Goal: Information Seeking & Learning: Learn about a topic

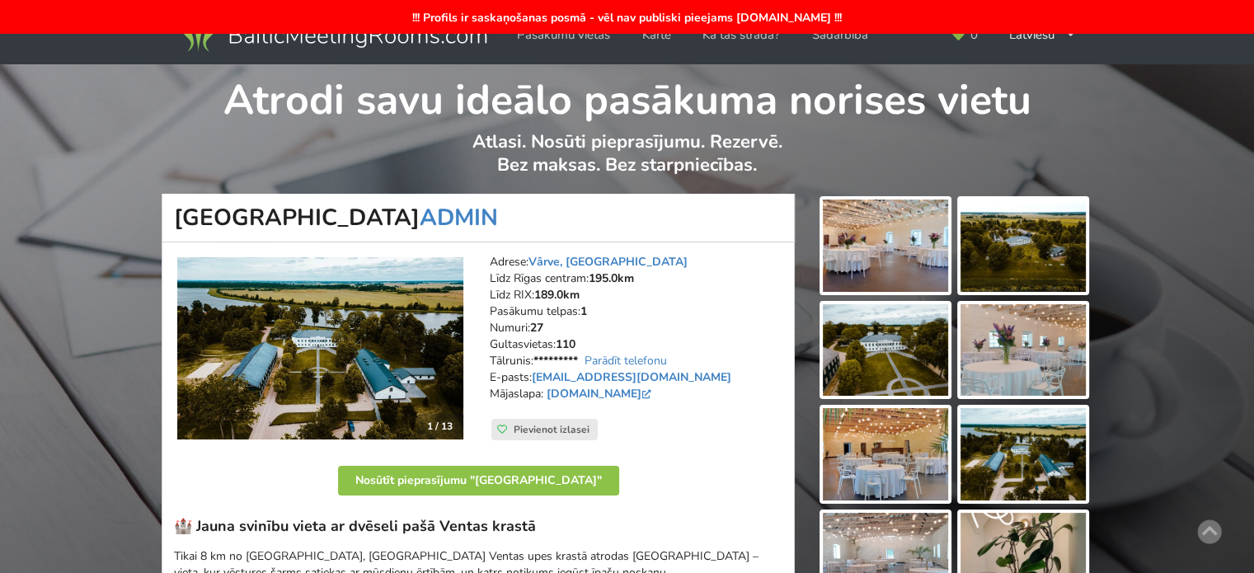
drag, startPoint x: 688, startPoint y: 383, endPoint x: 676, endPoint y: 379, distance: 12.0
click at [688, 383] on address "Adrese: Vārve, Ventspils novads Līdz Rīgas centram: 195.0km Līdz RIX: 189.0km P…" at bounding box center [636, 336] width 293 height 165
drag, startPoint x: 671, startPoint y: 376, endPoint x: 537, endPoint y: 379, distance: 134.5
click at [537, 379] on address "Adrese: Vārve, Ventspils novads Līdz Rīgas centram: 195.0km Līdz RIX: 189.0km P…" at bounding box center [636, 336] width 293 height 165
copy link "varves.muiza@gmail.com"
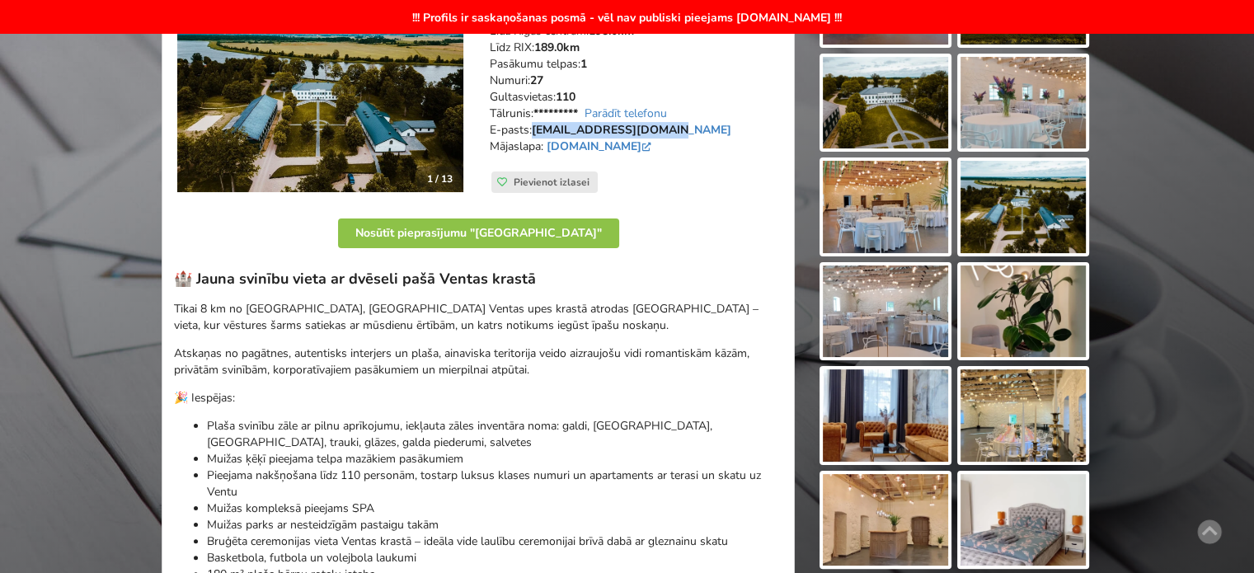
scroll to position [330, 0]
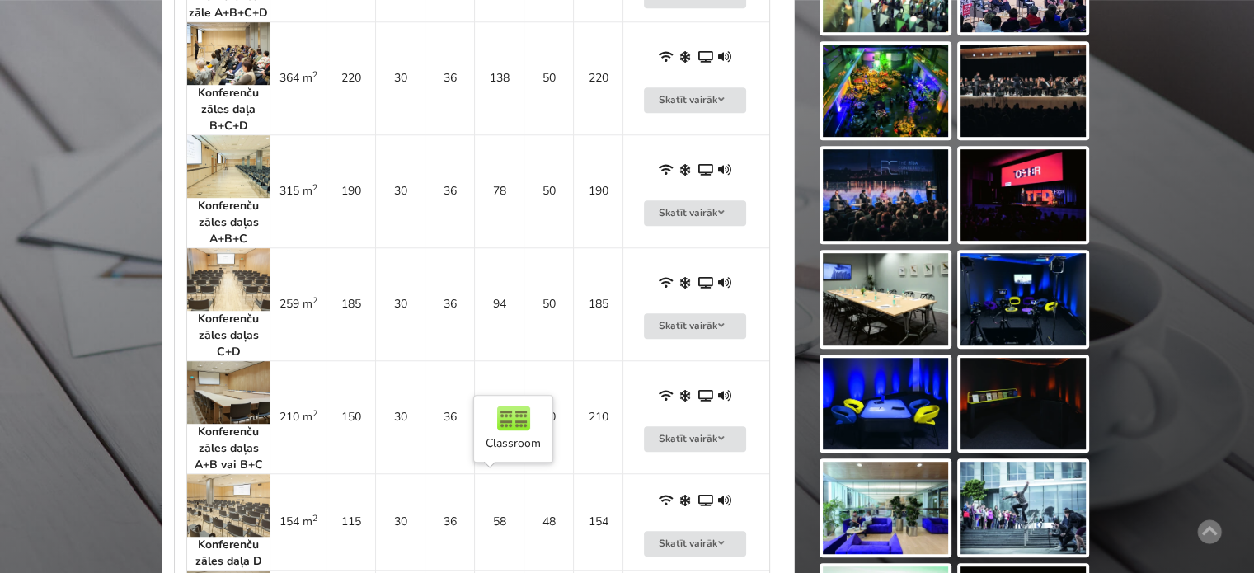
scroll to position [577, 0]
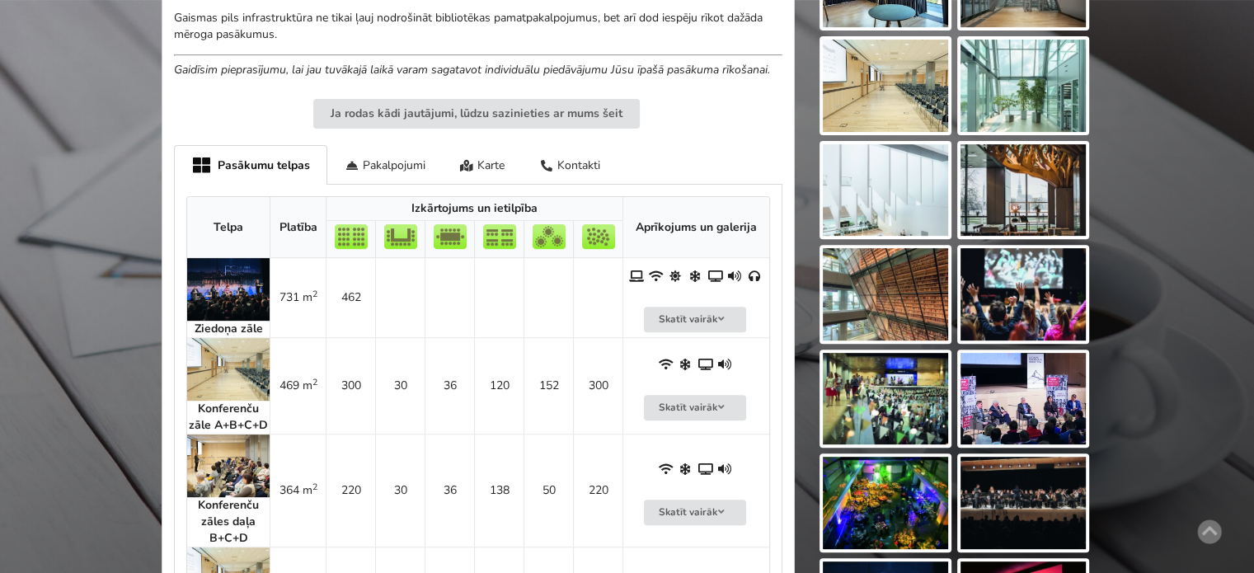
click at [231, 294] on img at bounding box center [228, 289] width 82 height 63
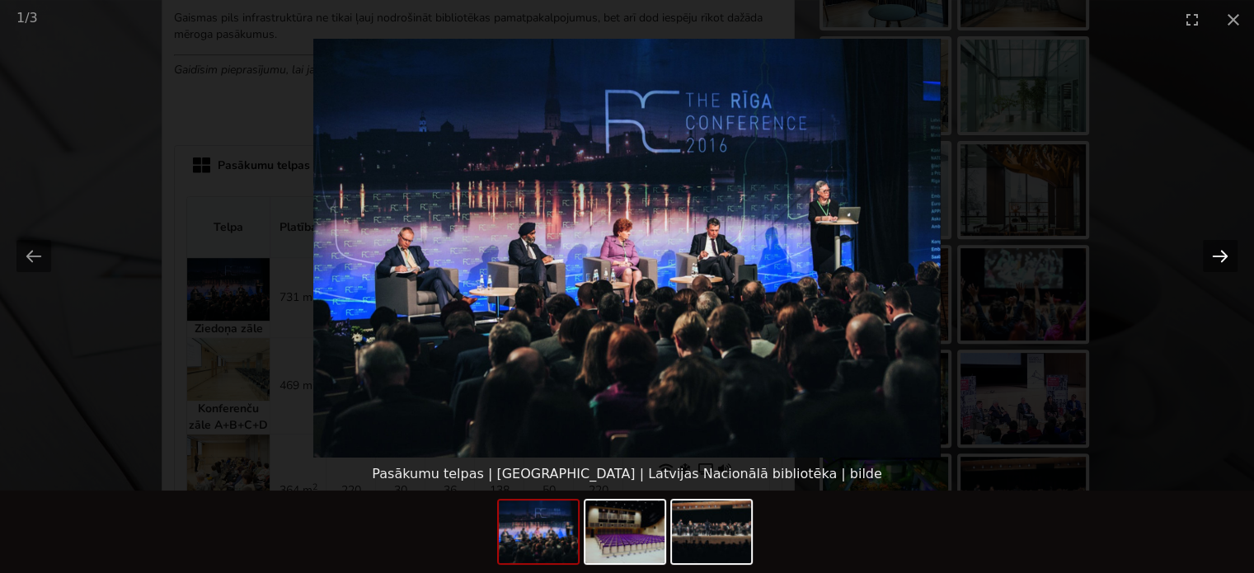
click at [1224, 256] on button "Next slide" at bounding box center [1220, 256] width 35 height 32
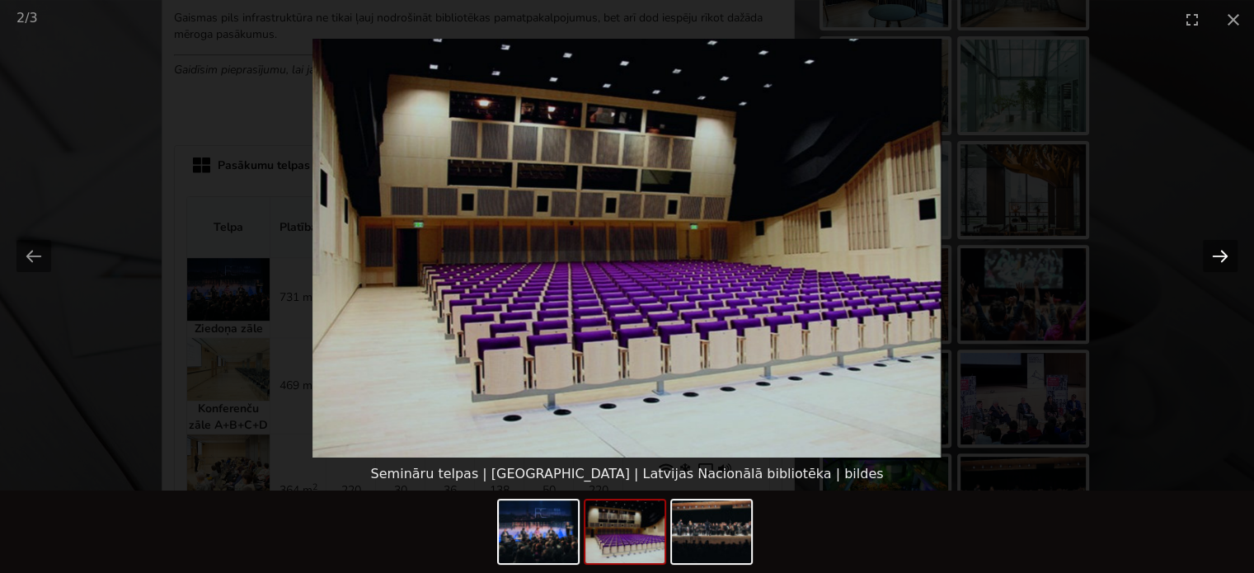
click at [1224, 256] on button "Next slide" at bounding box center [1220, 256] width 35 height 32
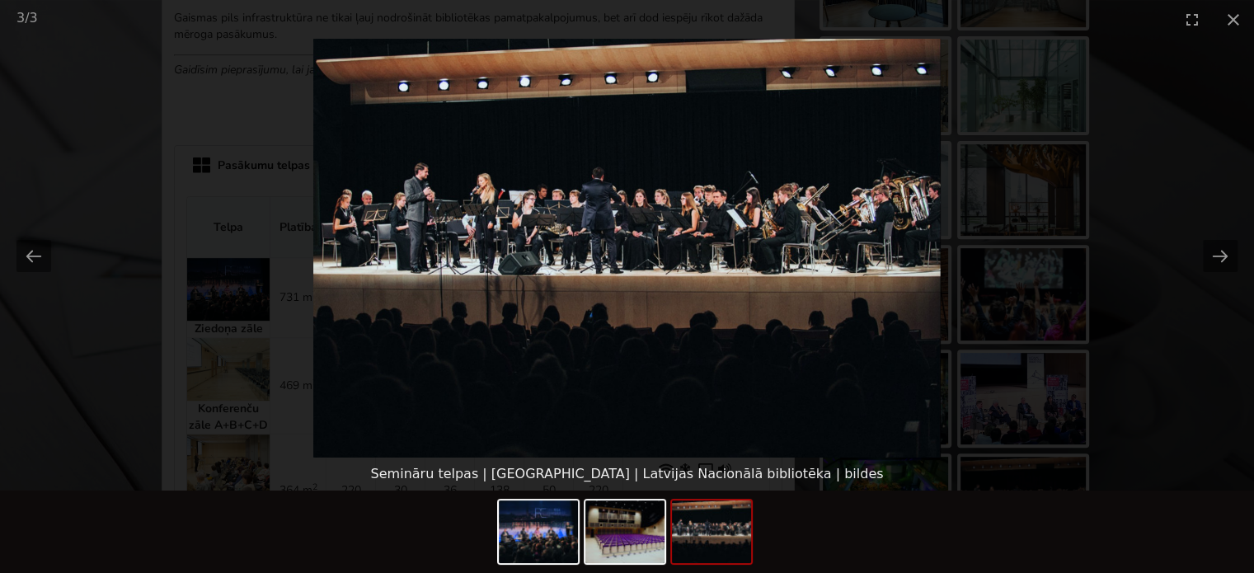
click at [1191, 387] on picture at bounding box center [627, 248] width 1254 height 419
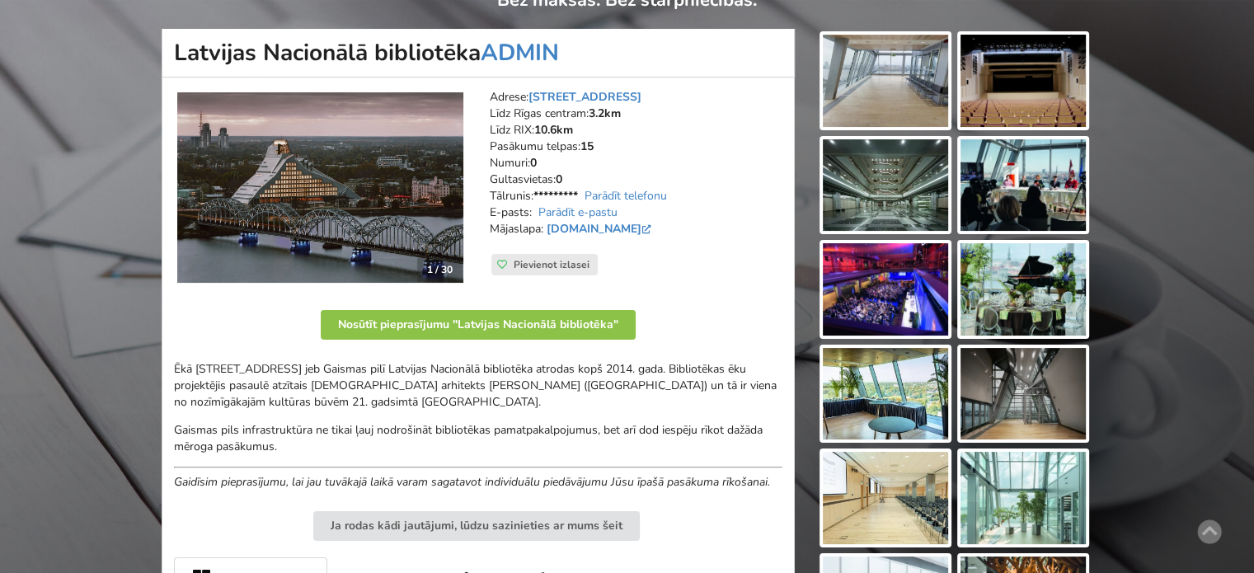
scroll to position [0, 0]
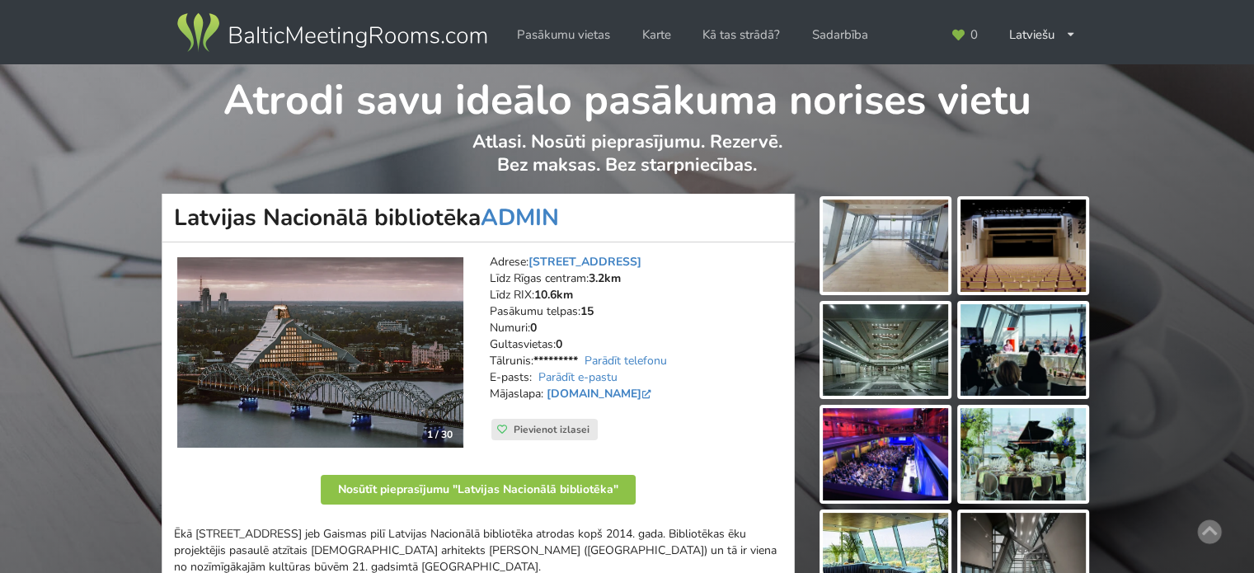
click at [938, 247] on img at bounding box center [885, 246] width 125 height 92
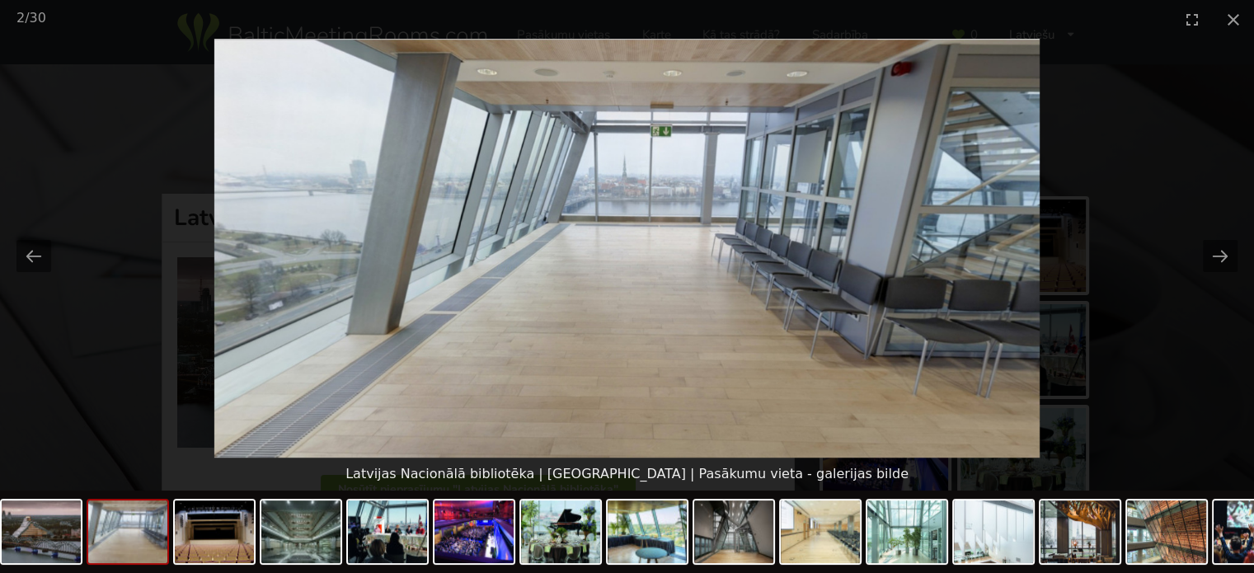
click at [1217, 289] on picture at bounding box center [627, 248] width 1254 height 419
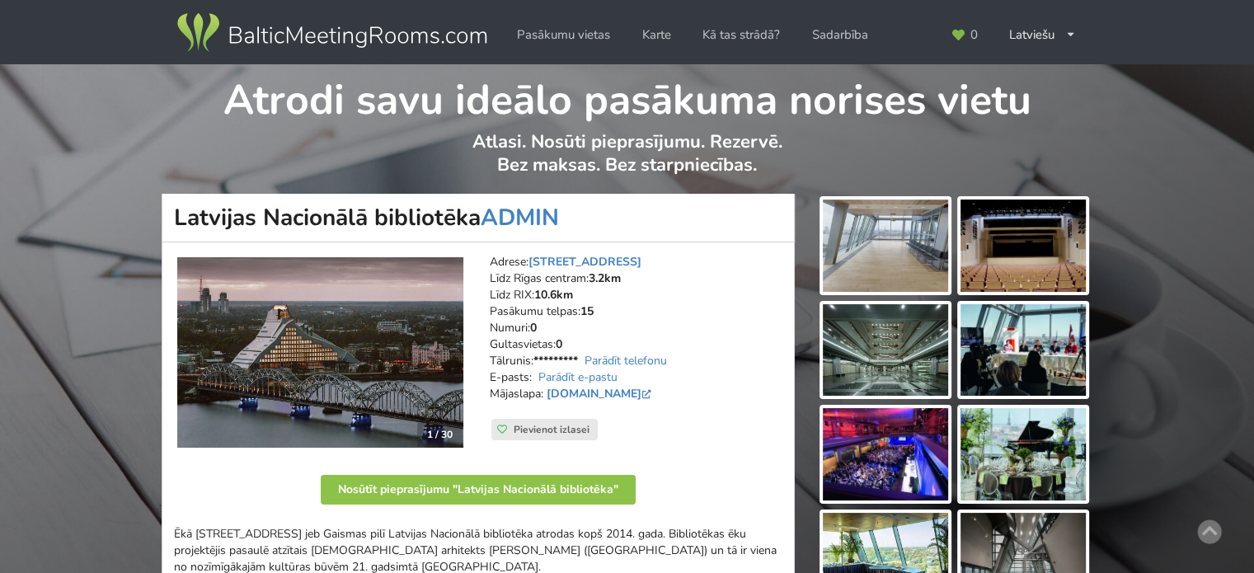
click at [996, 262] on img at bounding box center [1023, 246] width 125 height 92
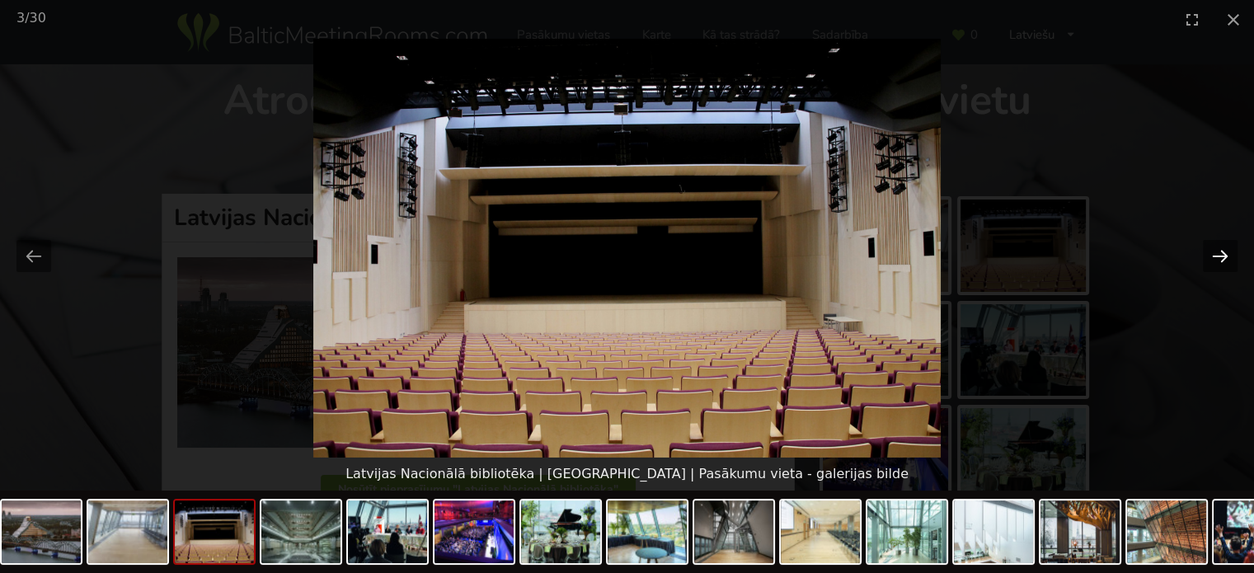
click at [1218, 254] on button "Next slide" at bounding box center [1220, 256] width 35 height 32
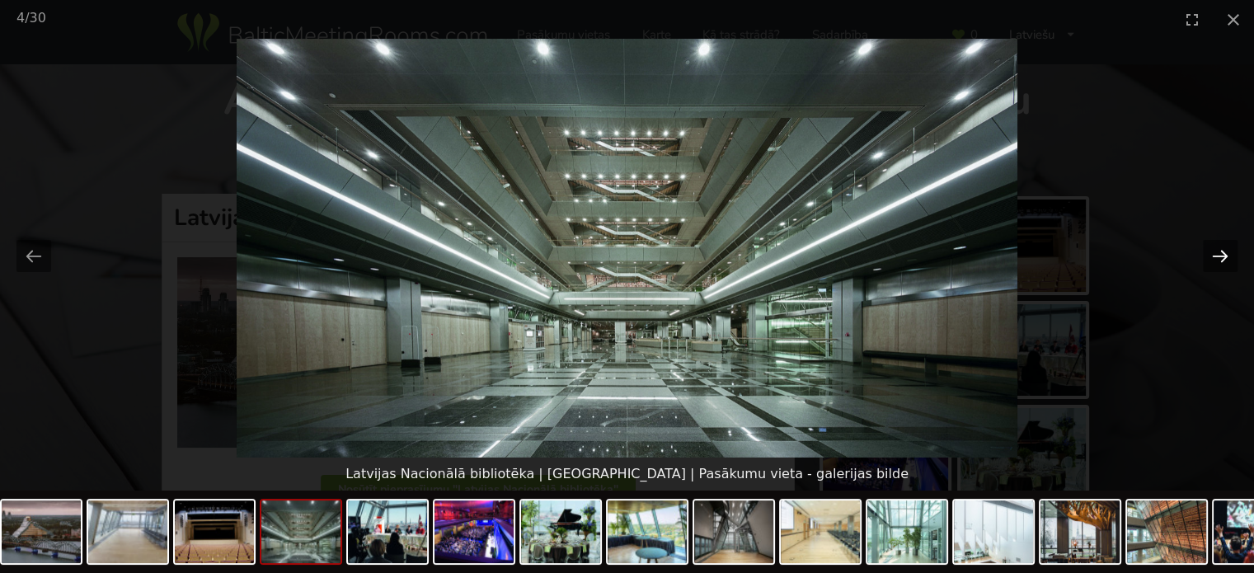
click at [1218, 254] on button "Next slide" at bounding box center [1220, 256] width 35 height 32
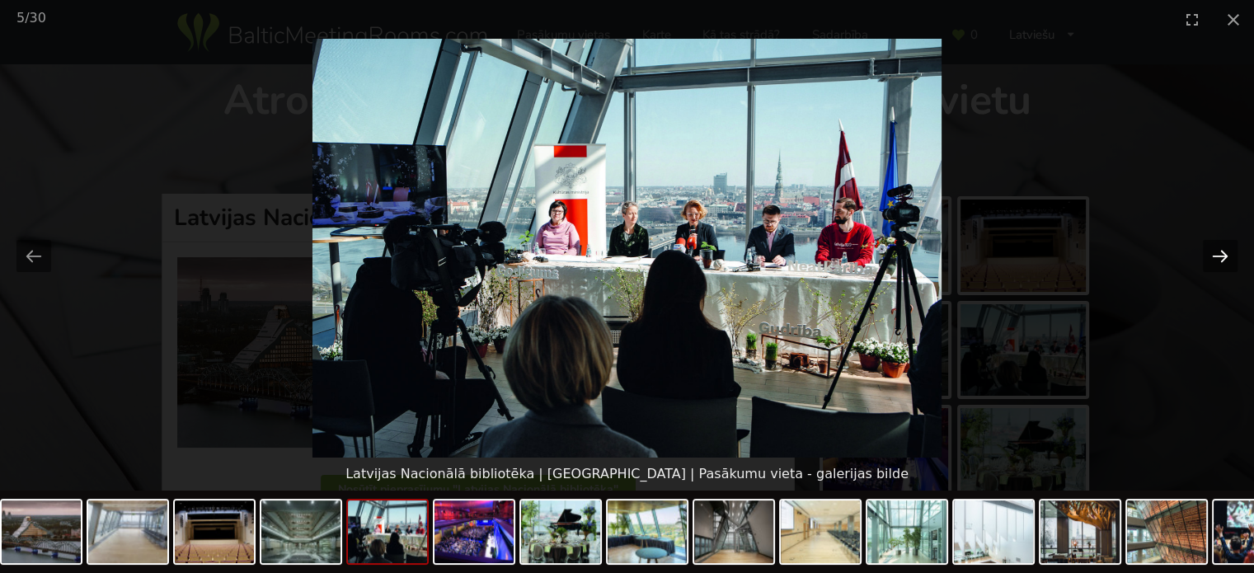
click at [1218, 254] on button "Next slide" at bounding box center [1220, 256] width 35 height 32
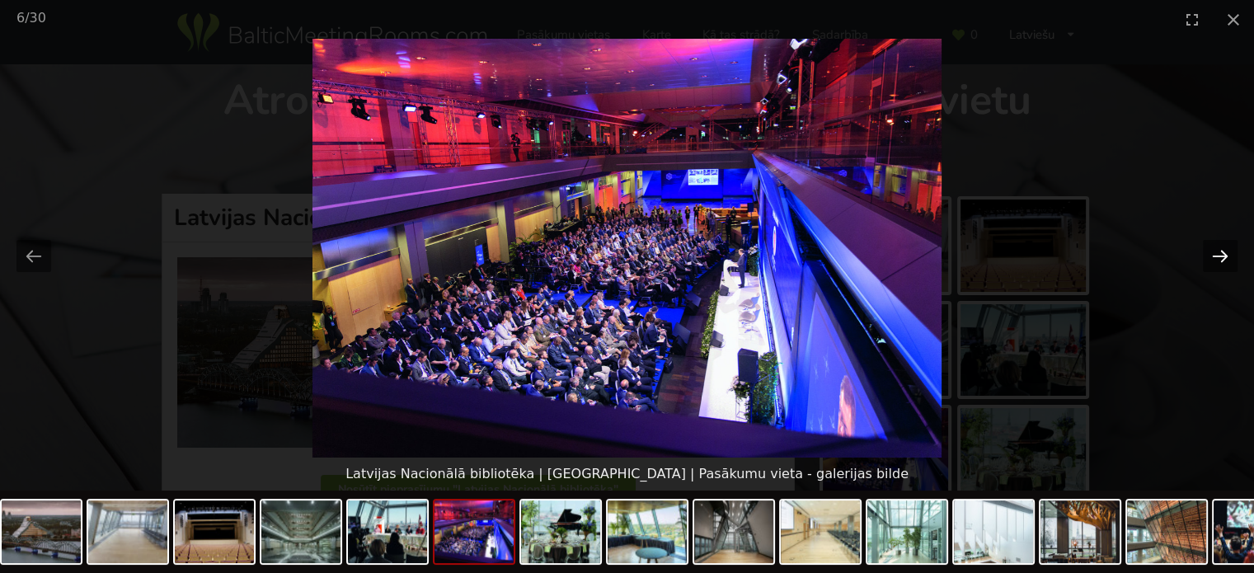
click at [1218, 254] on button "Next slide" at bounding box center [1220, 256] width 35 height 32
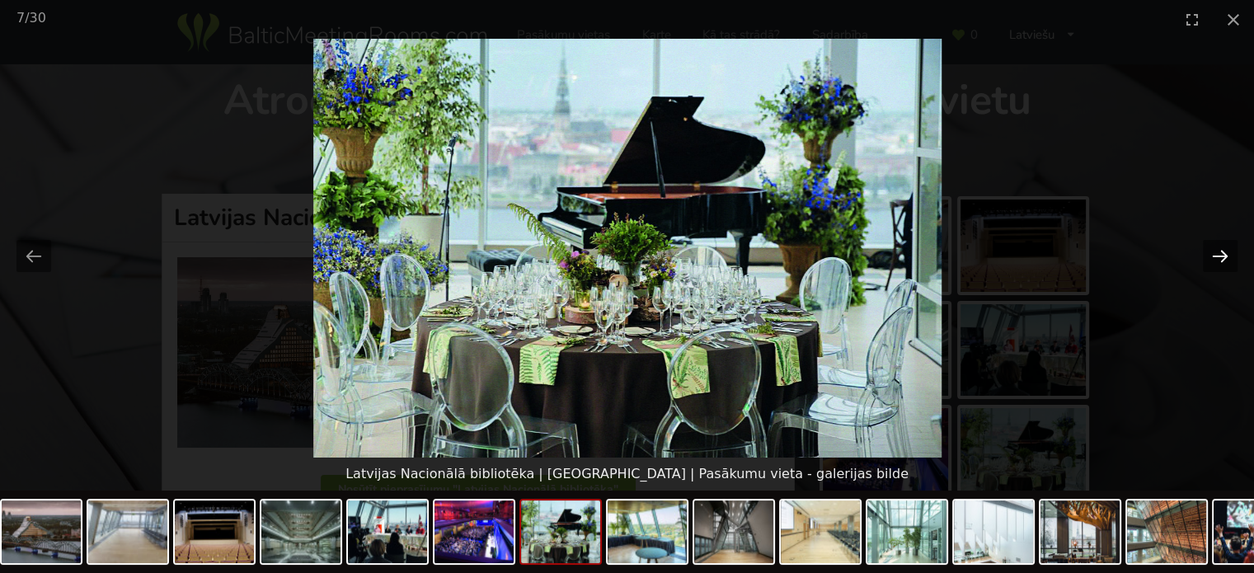
click at [1218, 254] on button "Next slide" at bounding box center [1220, 256] width 35 height 32
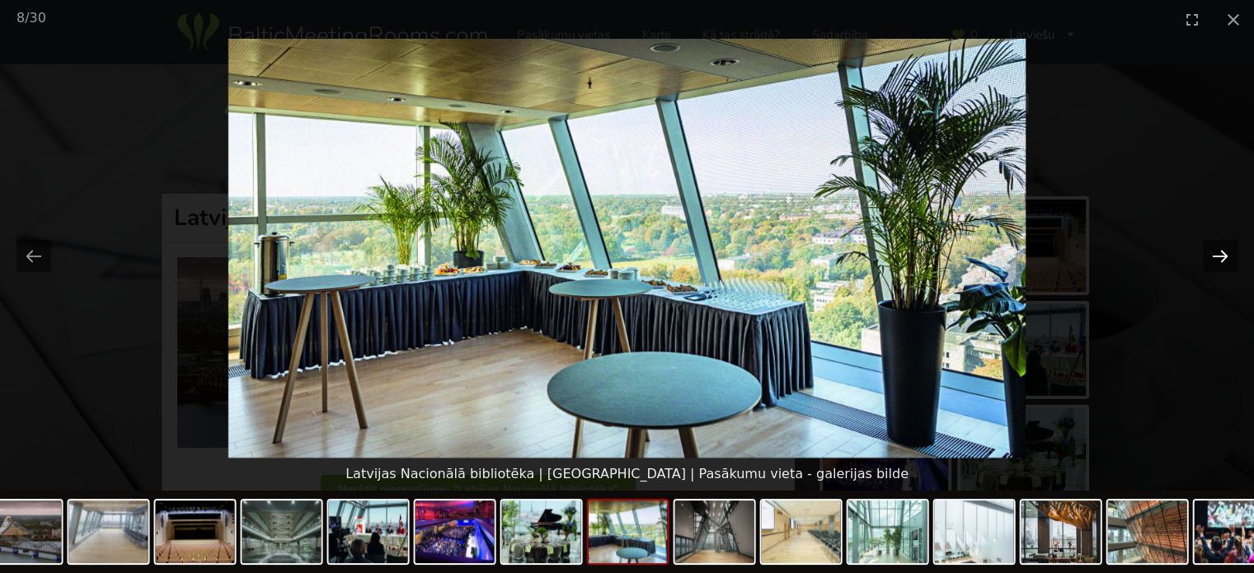
click at [1218, 254] on button "Next slide" at bounding box center [1220, 256] width 35 height 32
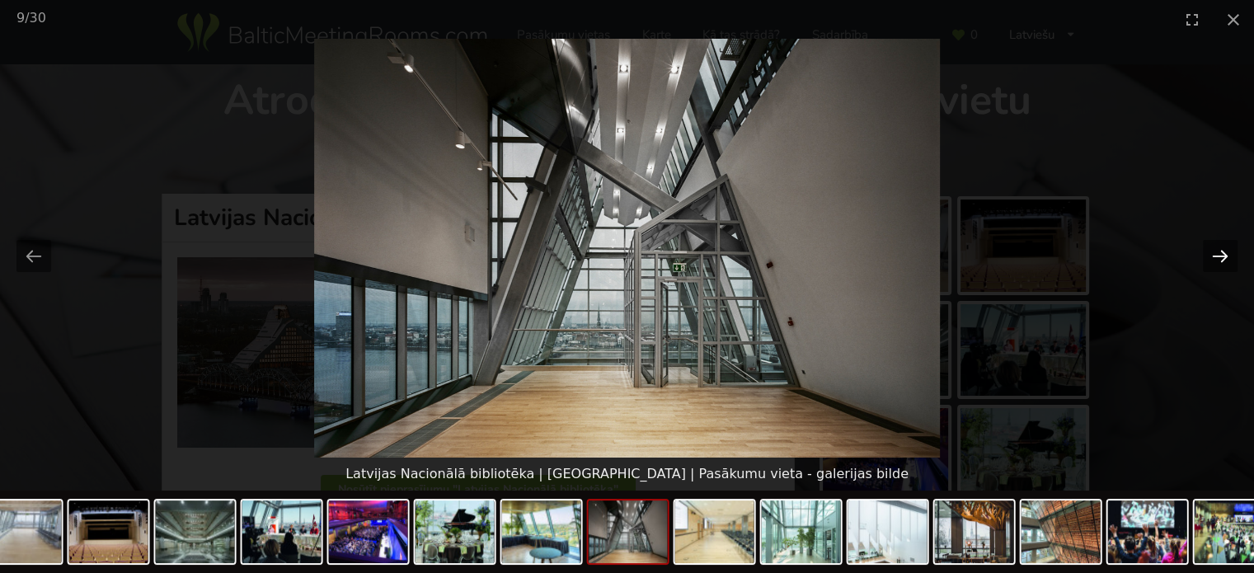
click at [1218, 254] on button "Next slide" at bounding box center [1220, 256] width 35 height 32
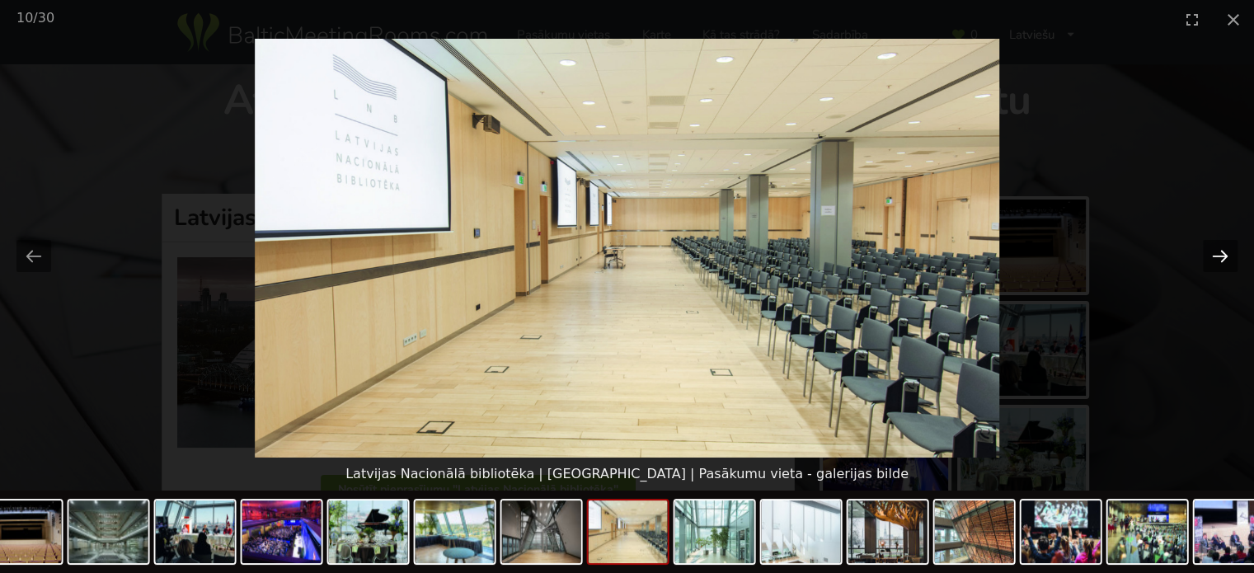
click at [1218, 254] on button "Next slide" at bounding box center [1220, 256] width 35 height 32
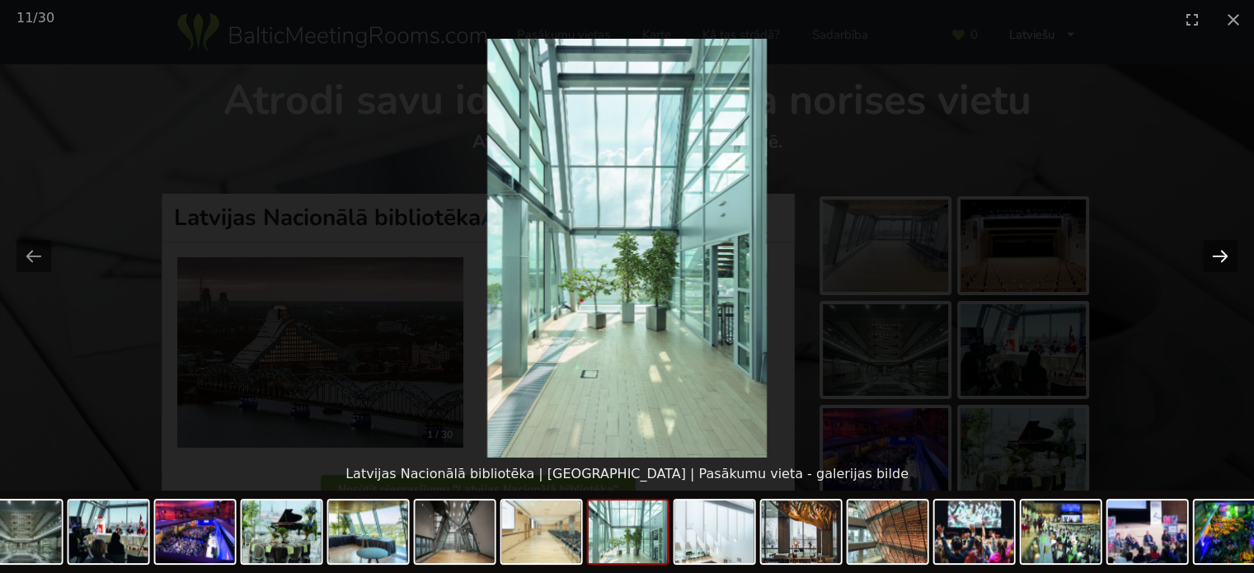
click at [1218, 254] on button "Next slide" at bounding box center [1220, 256] width 35 height 32
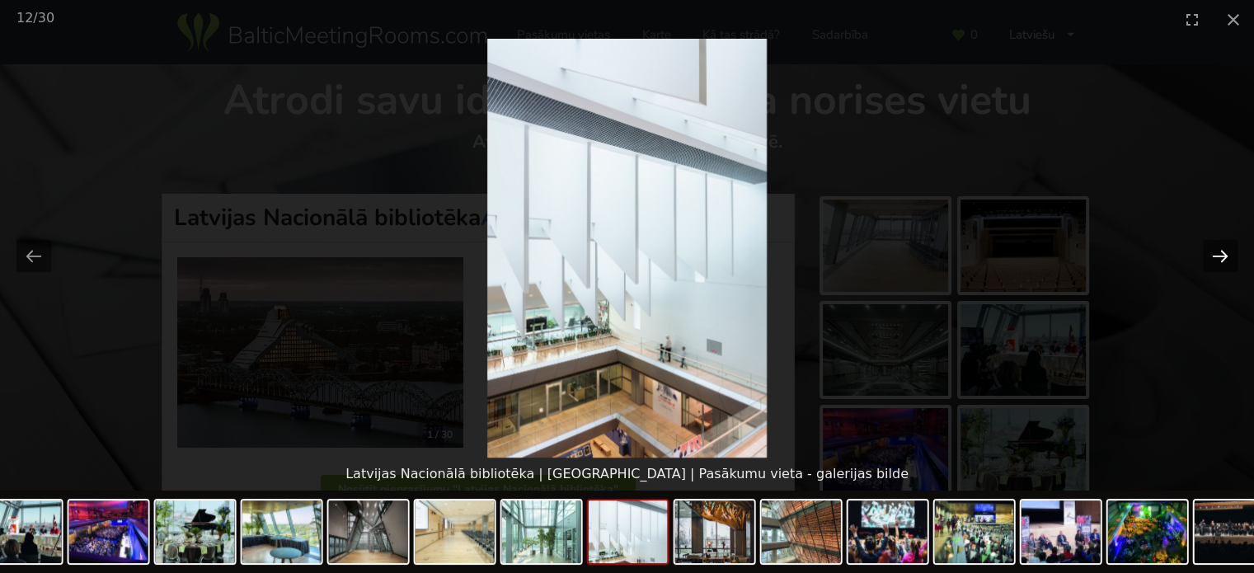
click at [1218, 254] on button "Next slide" at bounding box center [1220, 256] width 35 height 32
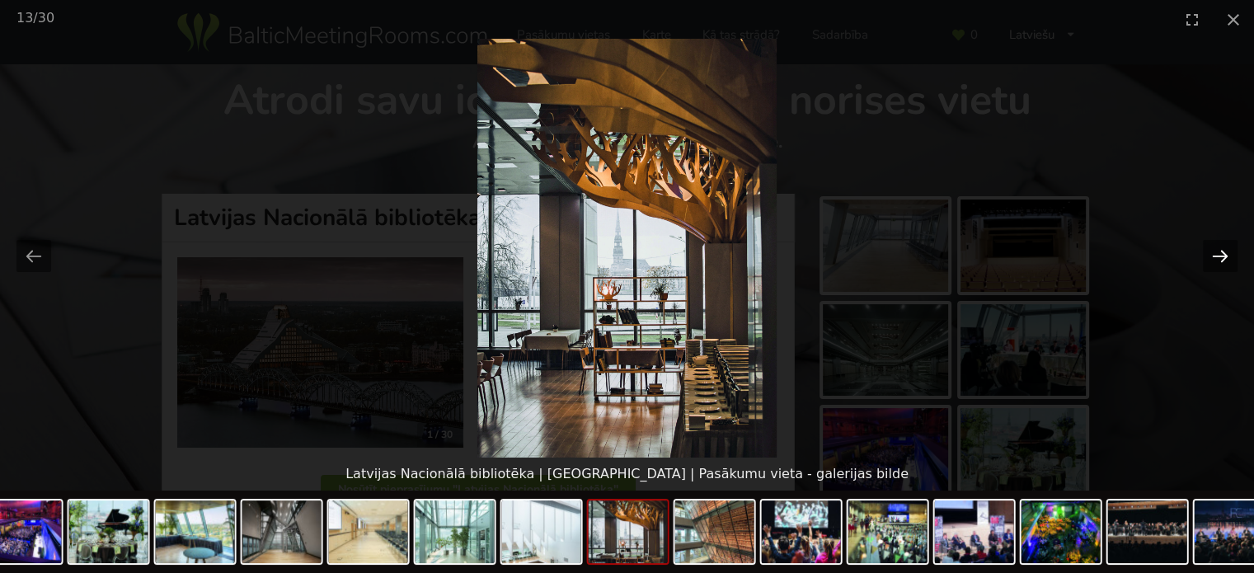
click at [1218, 254] on button "Next slide" at bounding box center [1220, 256] width 35 height 32
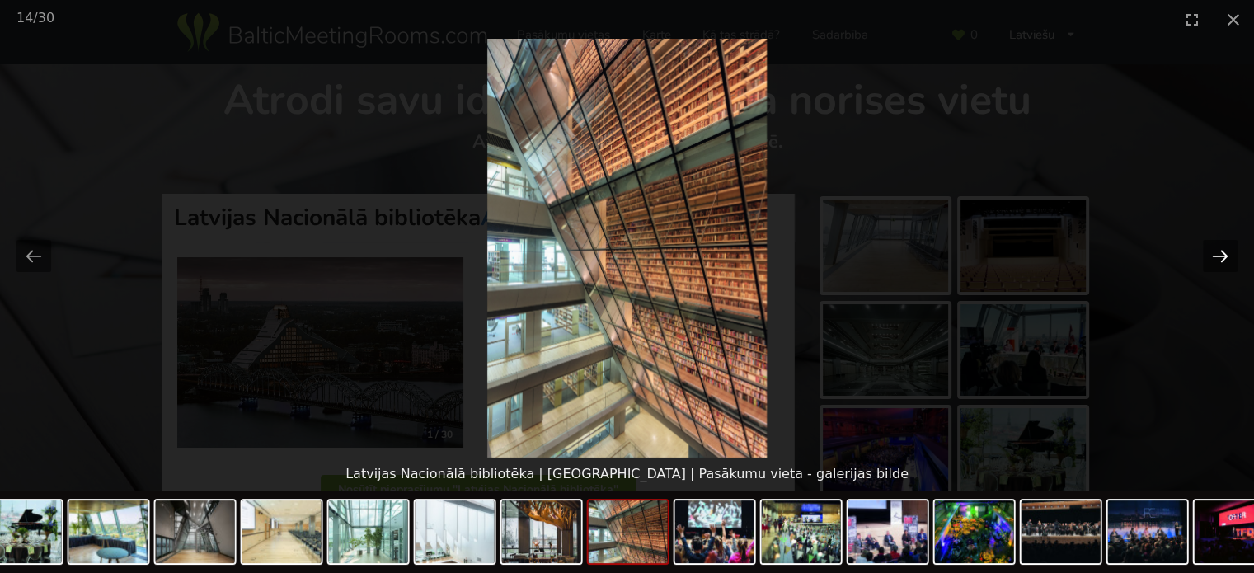
click at [1218, 254] on button "Next slide" at bounding box center [1220, 256] width 35 height 32
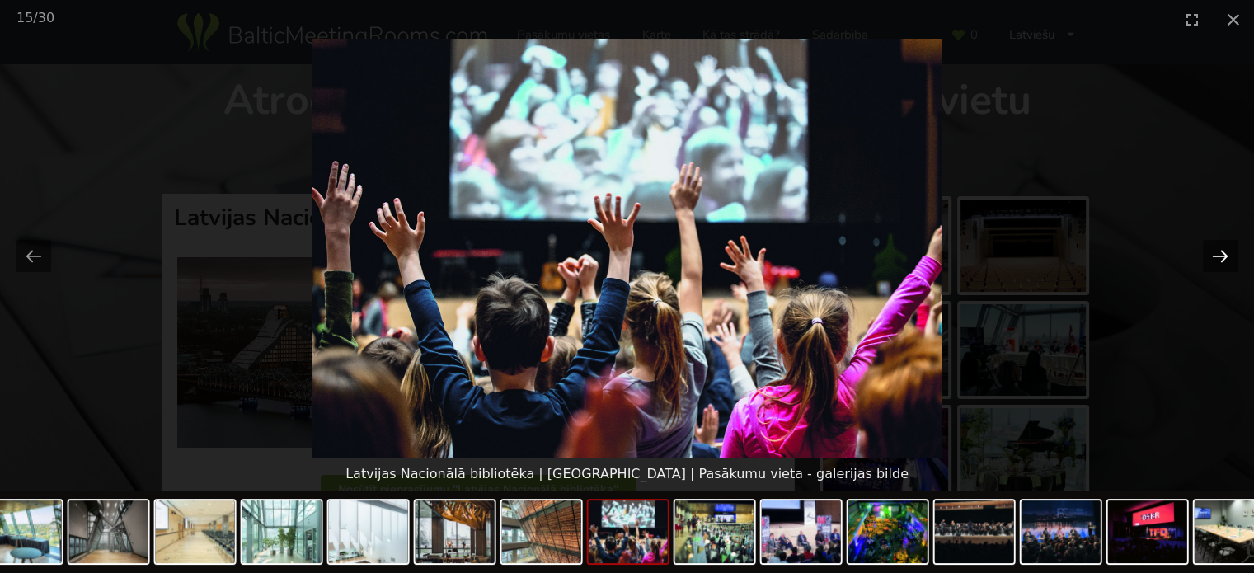
click at [1218, 254] on button "Next slide" at bounding box center [1220, 256] width 35 height 32
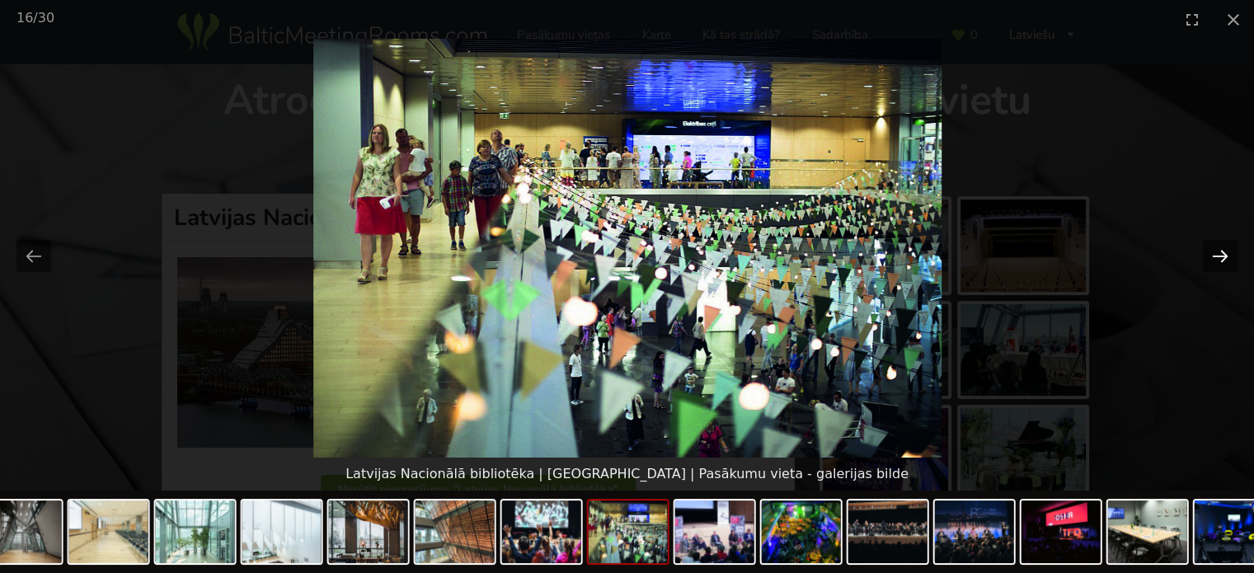
click at [1218, 254] on button "Next slide" at bounding box center [1220, 256] width 35 height 32
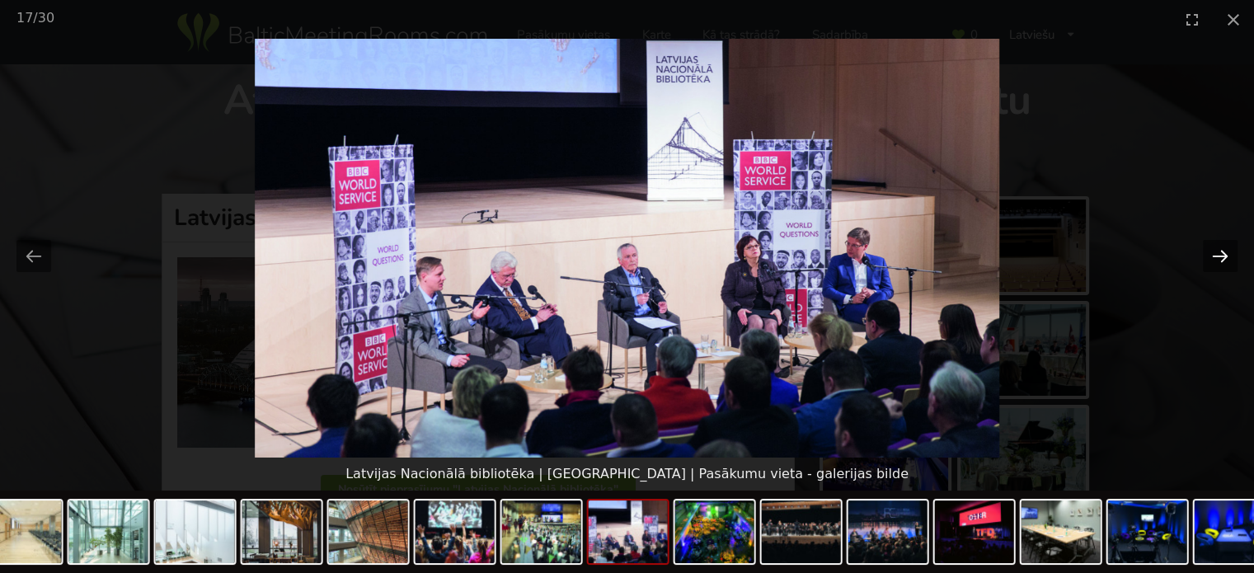
click at [1218, 254] on button "Next slide" at bounding box center [1220, 256] width 35 height 32
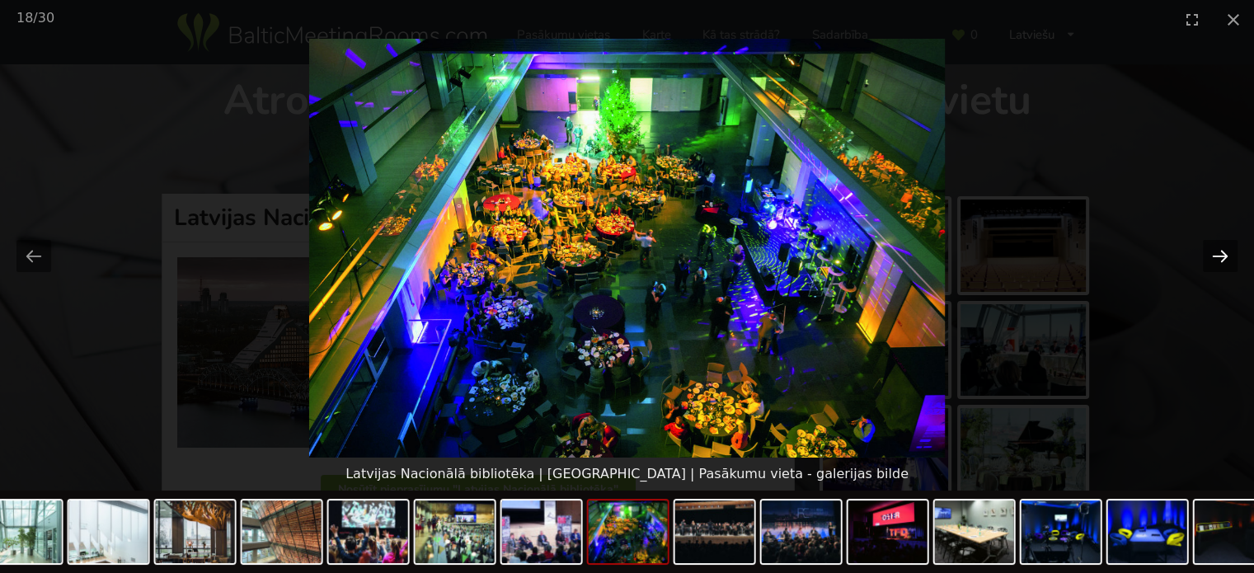
click at [1218, 254] on button "Next slide" at bounding box center [1220, 256] width 35 height 32
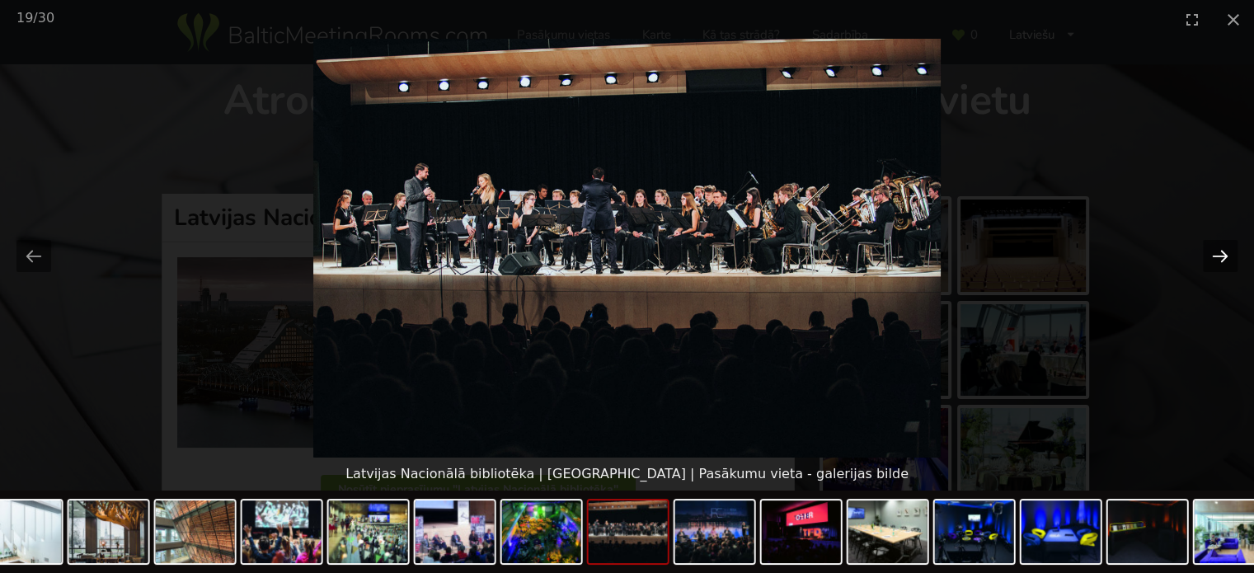
click at [1218, 254] on button "Next slide" at bounding box center [1220, 256] width 35 height 32
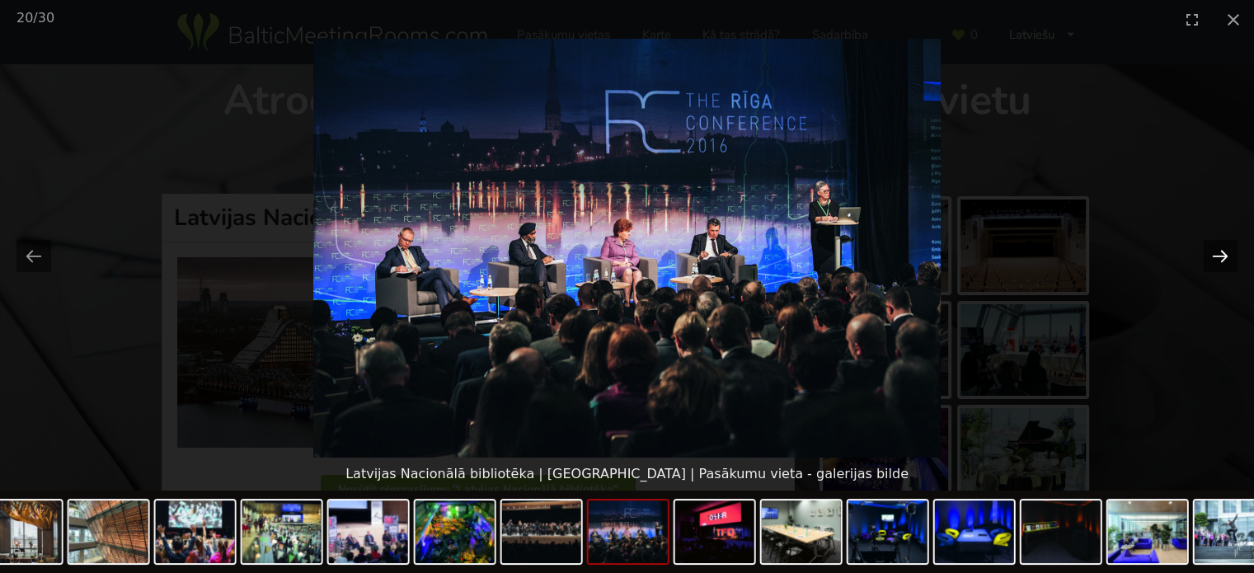
click at [1218, 254] on button "Next slide" at bounding box center [1220, 256] width 35 height 32
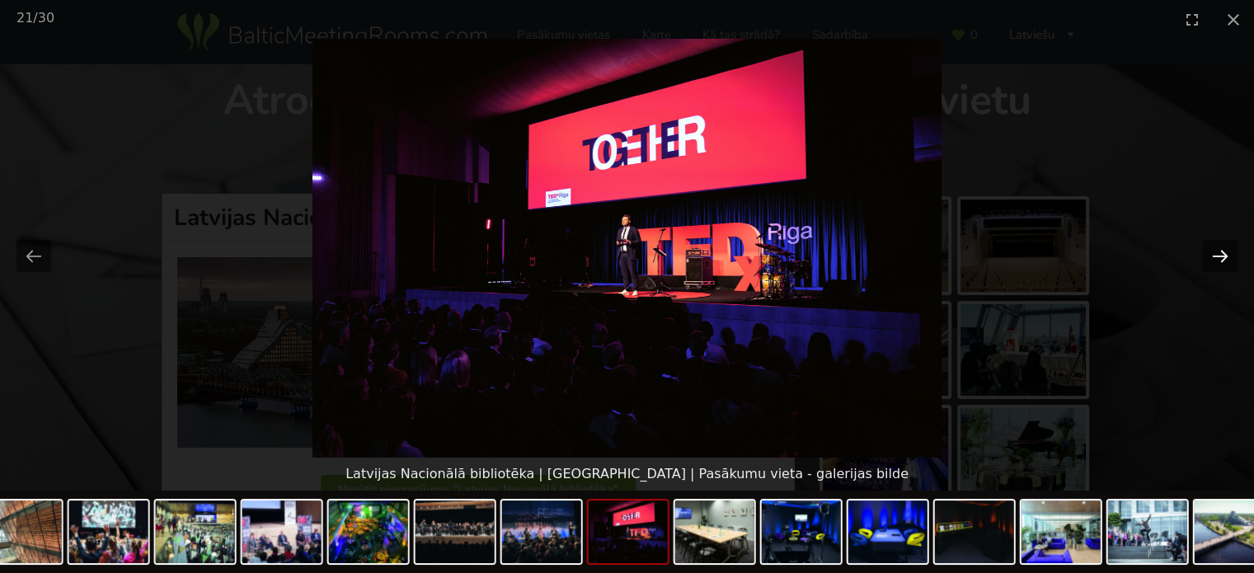
click at [1218, 254] on button "Next slide" at bounding box center [1220, 256] width 35 height 32
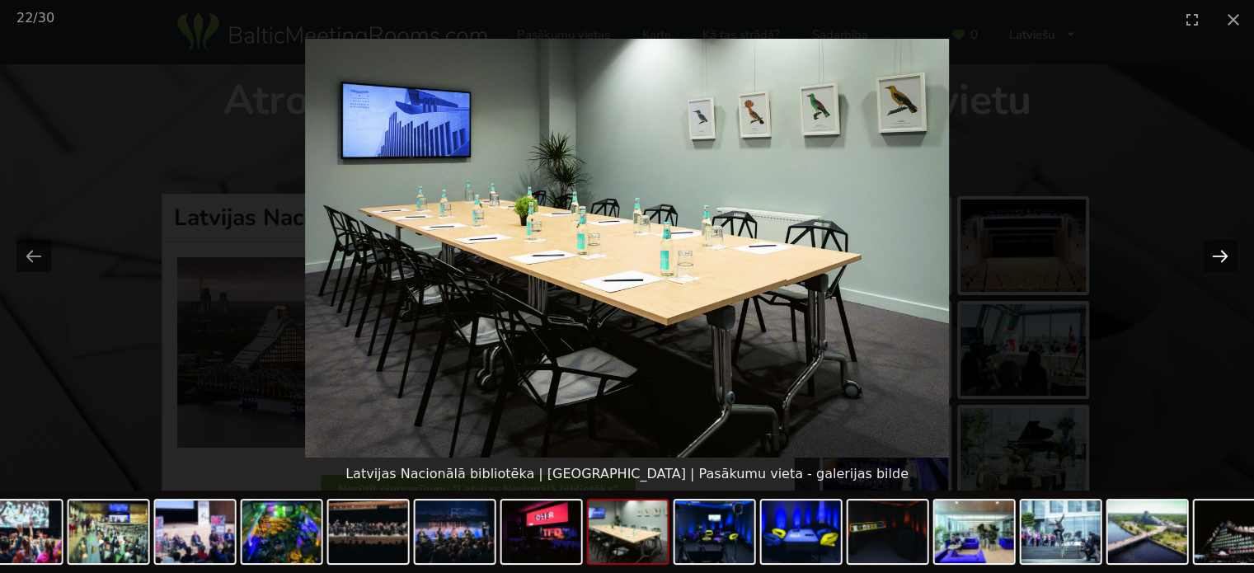
click at [1218, 254] on button "Next slide" at bounding box center [1220, 256] width 35 height 32
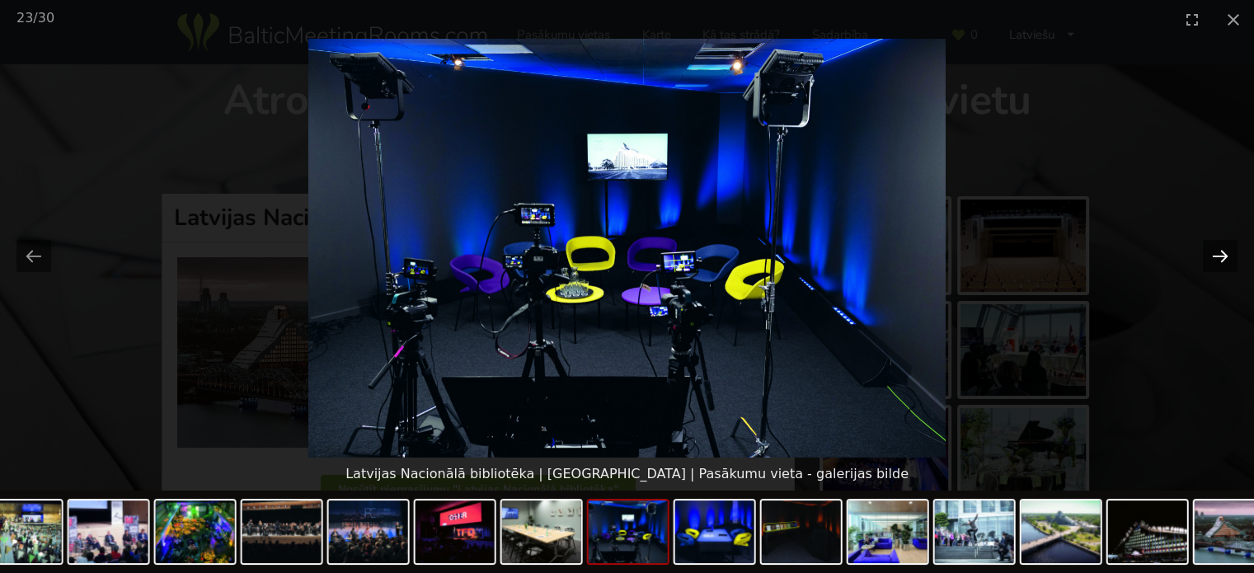
click at [1218, 254] on button "Next slide" at bounding box center [1220, 256] width 35 height 32
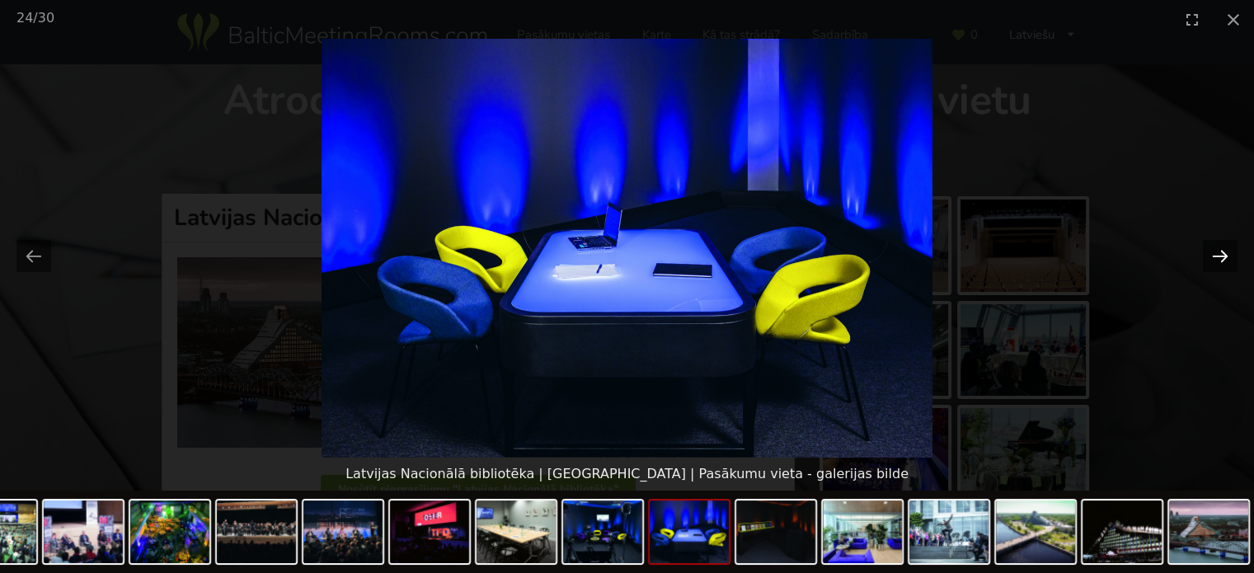
click at [1218, 254] on button "Next slide" at bounding box center [1220, 256] width 35 height 32
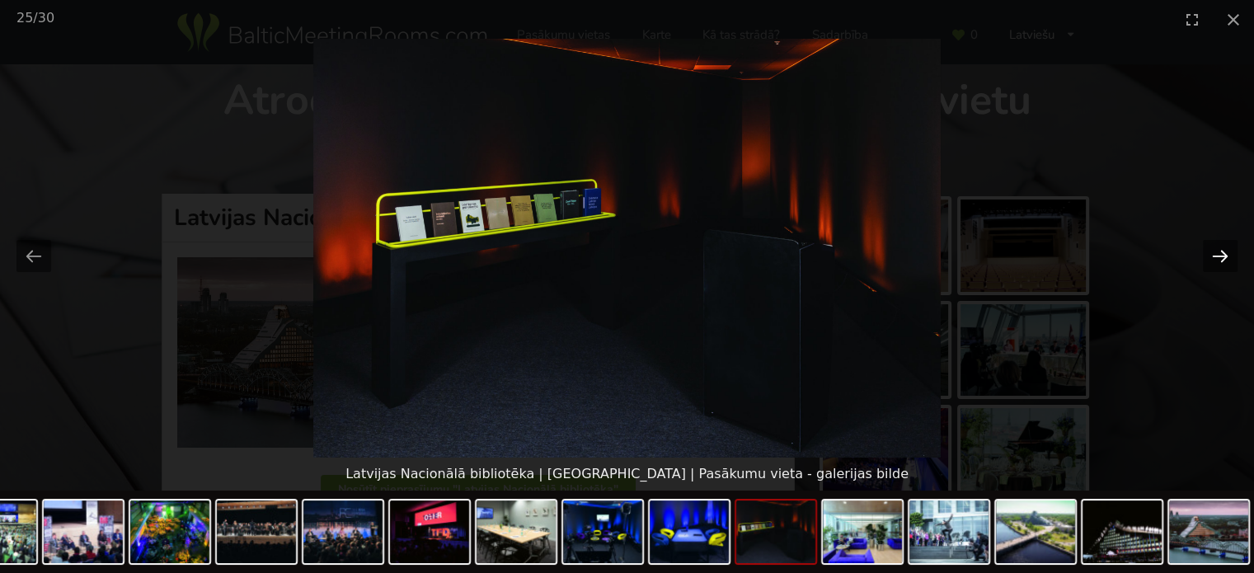
click at [1218, 254] on button "Next slide" at bounding box center [1220, 256] width 35 height 32
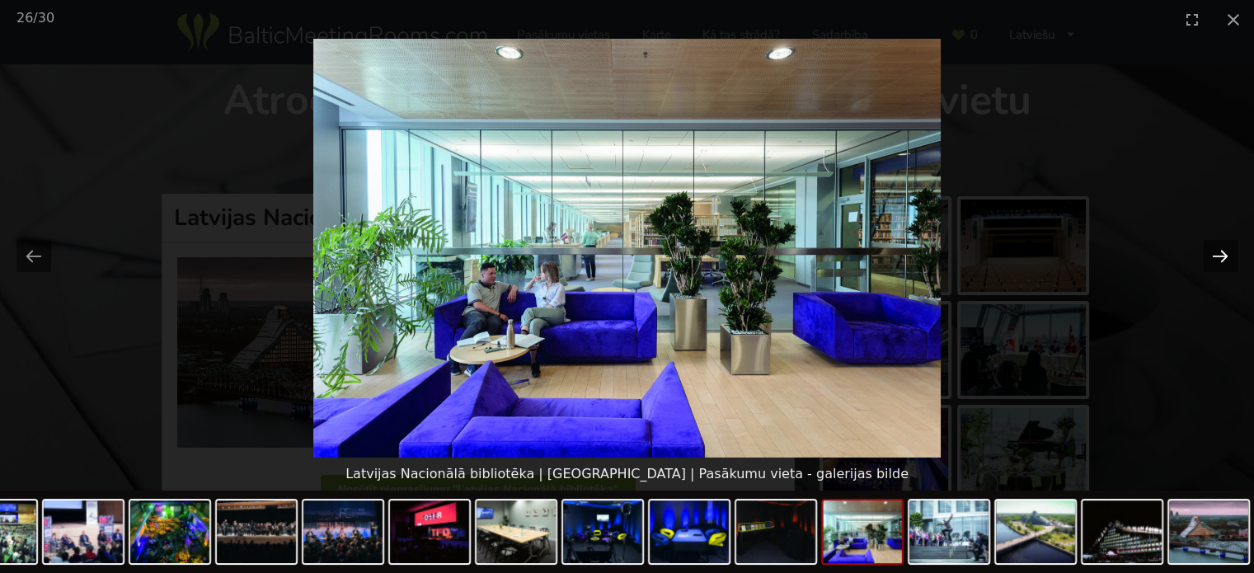
click at [1218, 254] on button "Next slide" at bounding box center [1220, 256] width 35 height 32
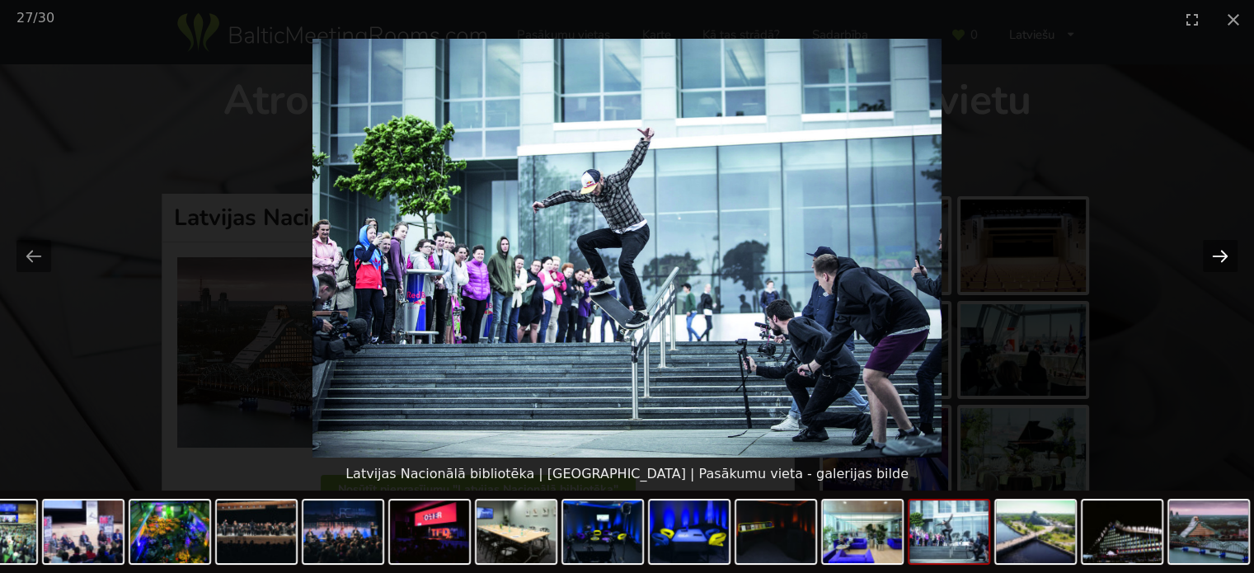
click at [1218, 254] on button "Next slide" at bounding box center [1220, 256] width 35 height 32
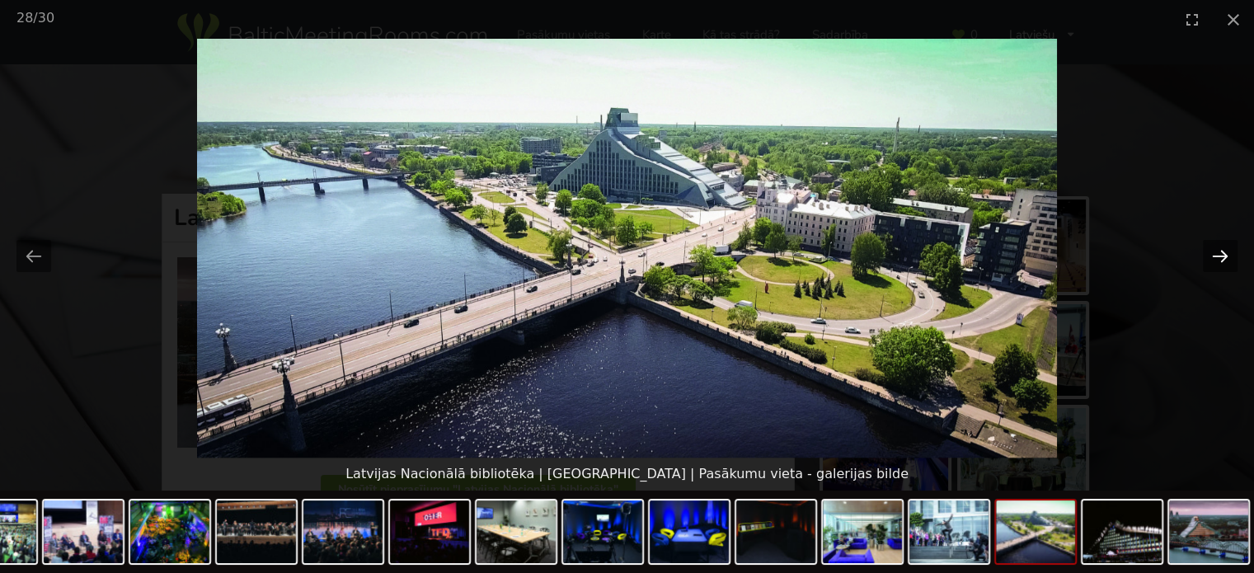
click at [1218, 254] on button "Next slide" at bounding box center [1220, 256] width 35 height 32
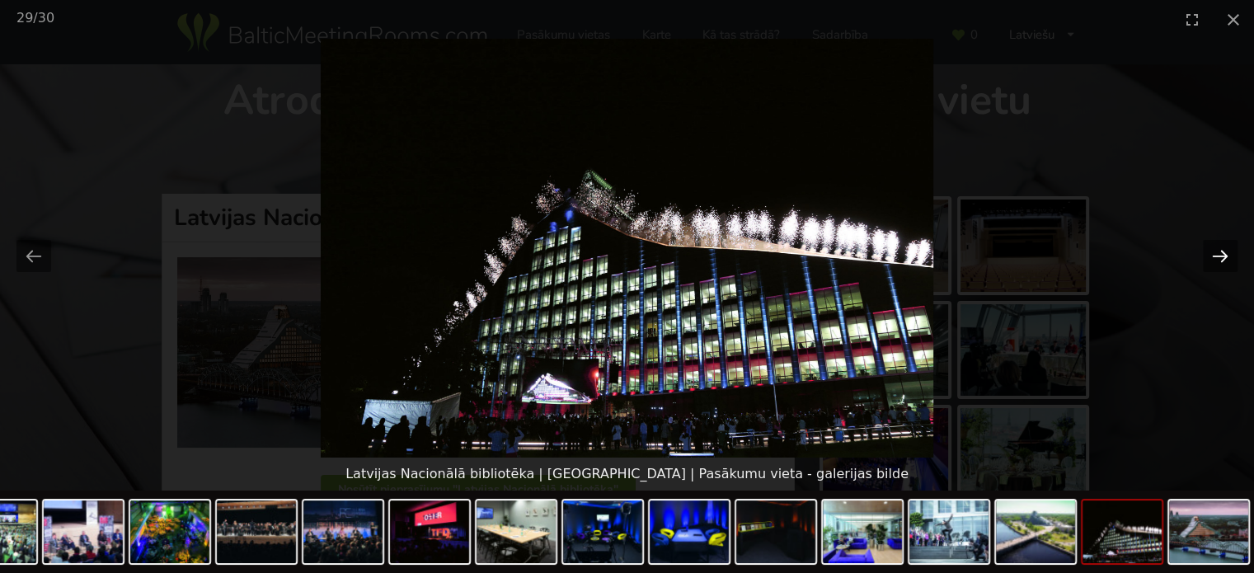
click at [1218, 254] on button "Next slide" at bounding box center [1220, 256] width 35 height 32
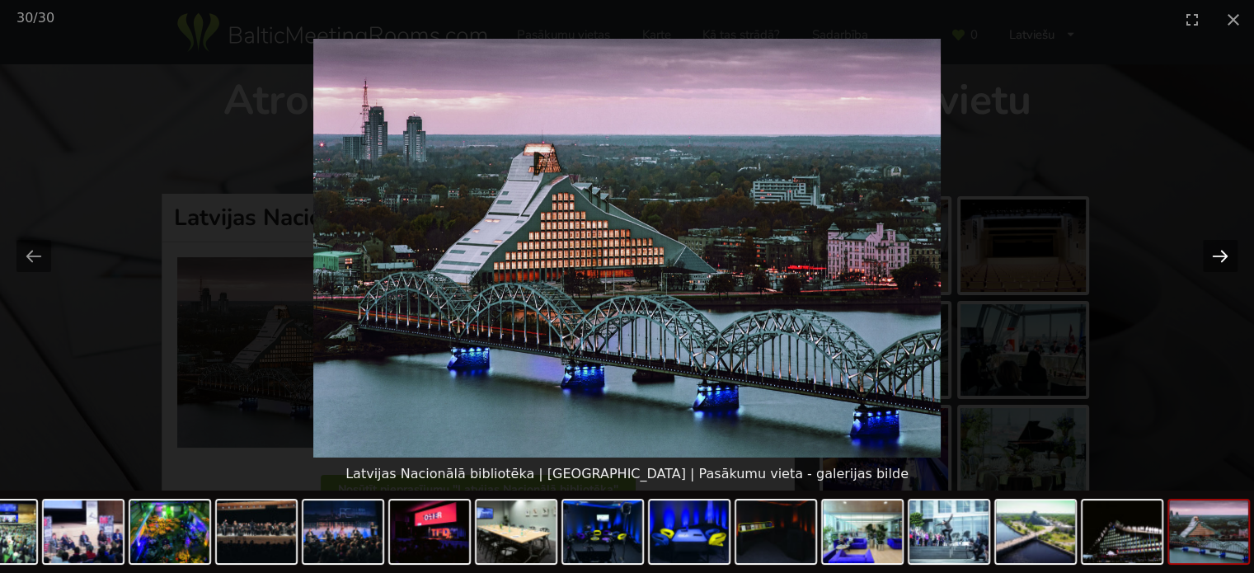
click at [1218, 254] on button "Next slide" at bounding box center [1220, 256] width 35 height 32
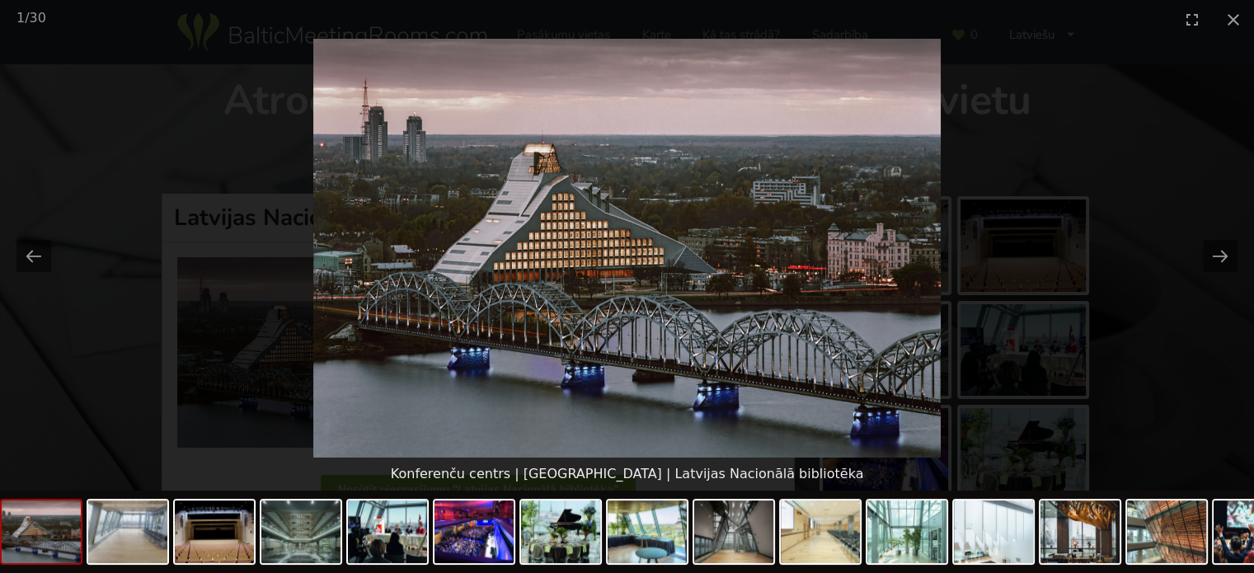
click at [1183, 373] on picture at bounding box center [627, 248] width 1254 height 419
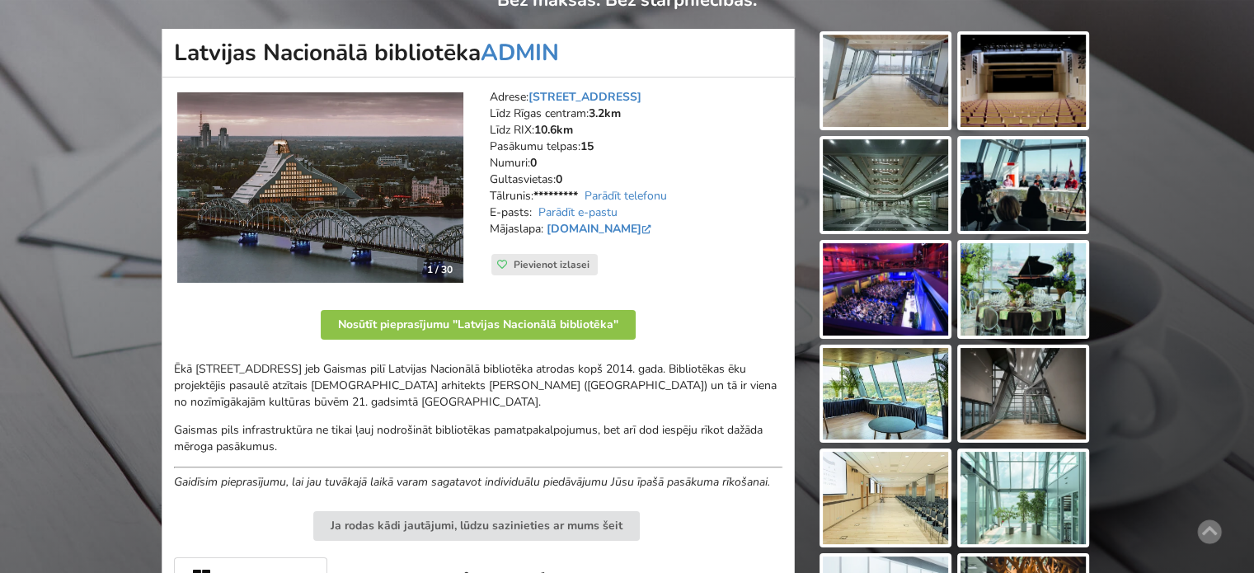
scroll to position [247, 0]
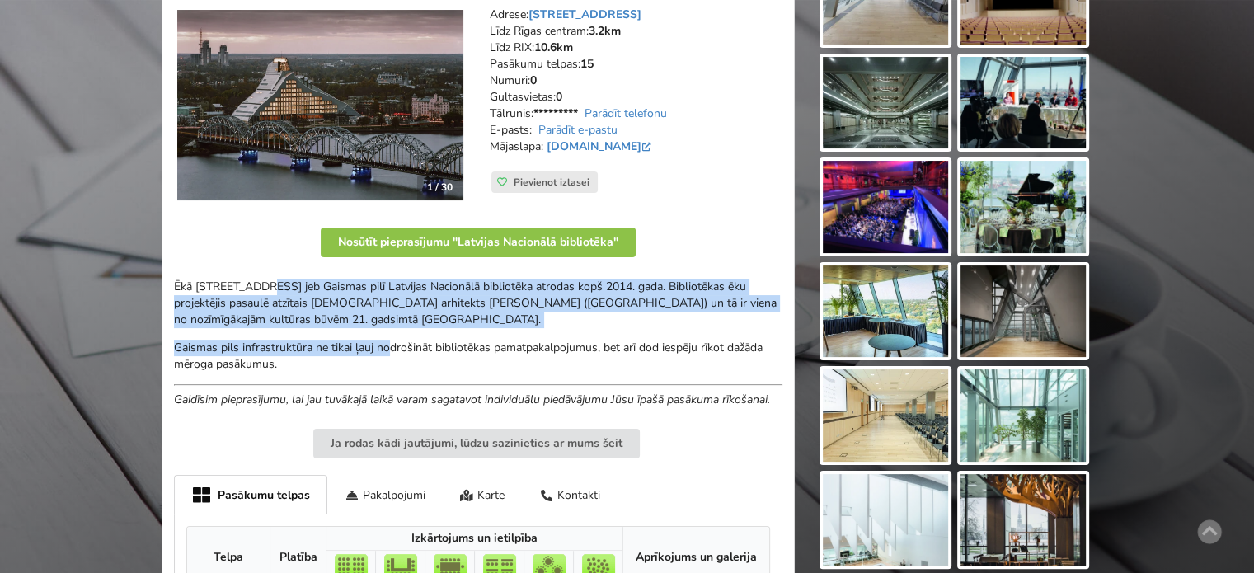
drag, startPoint x: 271, startPoint y: 286, endPoint x: 393, endPoint y: 336, distance: 131.0
click at [393, 336] on div "Ēkā [STREET_ADDRESS] jeb Gaismas pilī Latvijas Nacionālā bibliotēka atrodas kop…" at bounding box center [478, 343] width 609 height 129
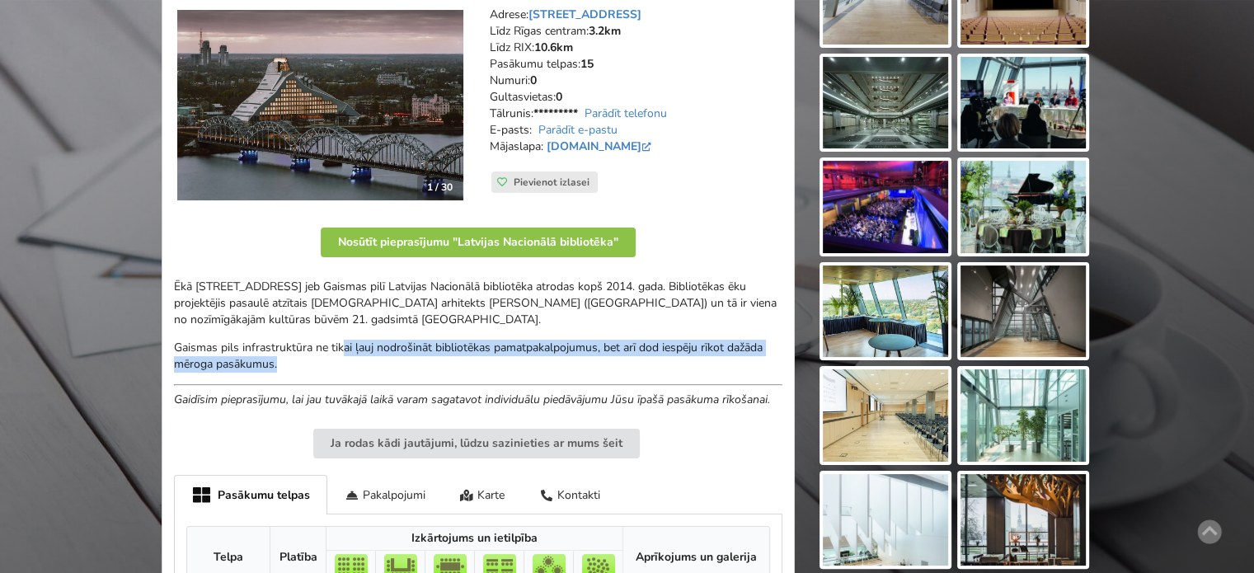
drag, startPoint x: 366, startPoint y: 357, endPoint x: 285, endPoint y: 327, distance: 86.4
click at [299, 334] on div "Ēkā [STREET_ADDRESS] jeb Gaismas pilī Latvijas Nacionālā bibliotēka atrodas kop…" at bounding box center [478, 343] width 609 height 129
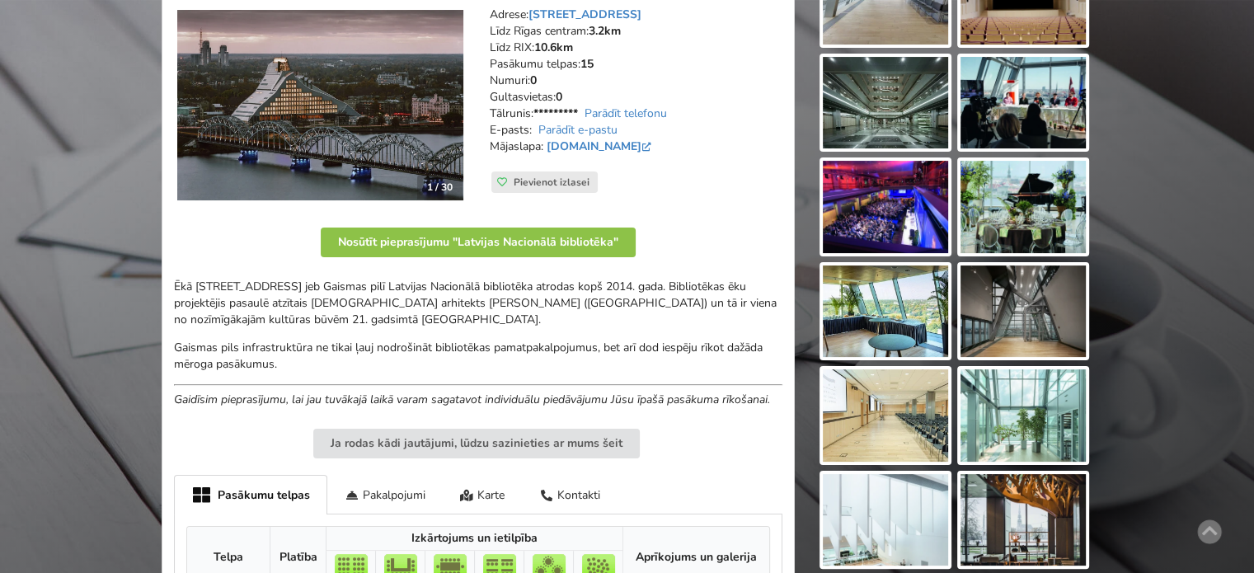
click at [285, 326] on p "Ēkā [STREET_ADDRESS] jeb Gaismas pilī Latvijas Nacionālā bibliotēka atrodas kop…" at bounding box center [478, 303] width 609 height 49
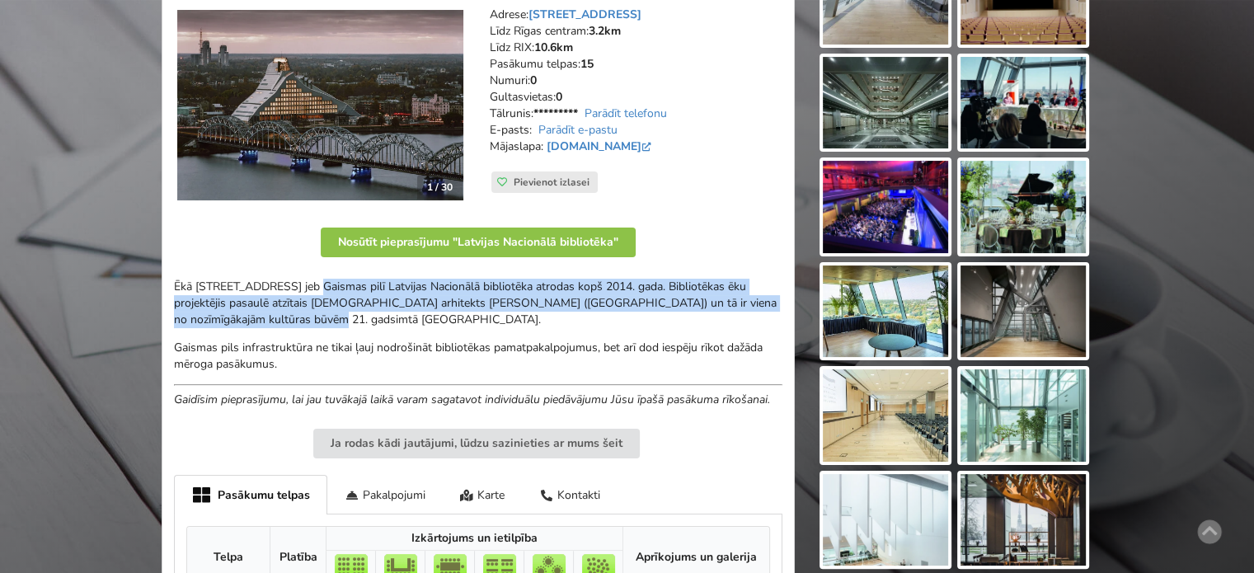
drag, startPoint x: 304, startPoint y: 286, endPoint x: 414, endPoint y: 339, distance: 121.7
click at [408, 335] on div "Ēkā [STREET_ADDRESS] jeb Gaismas pilī Latvijas Nacionālā bibliotēka atrodas kop…" at bounding box center [478, 343] width 609 height 129
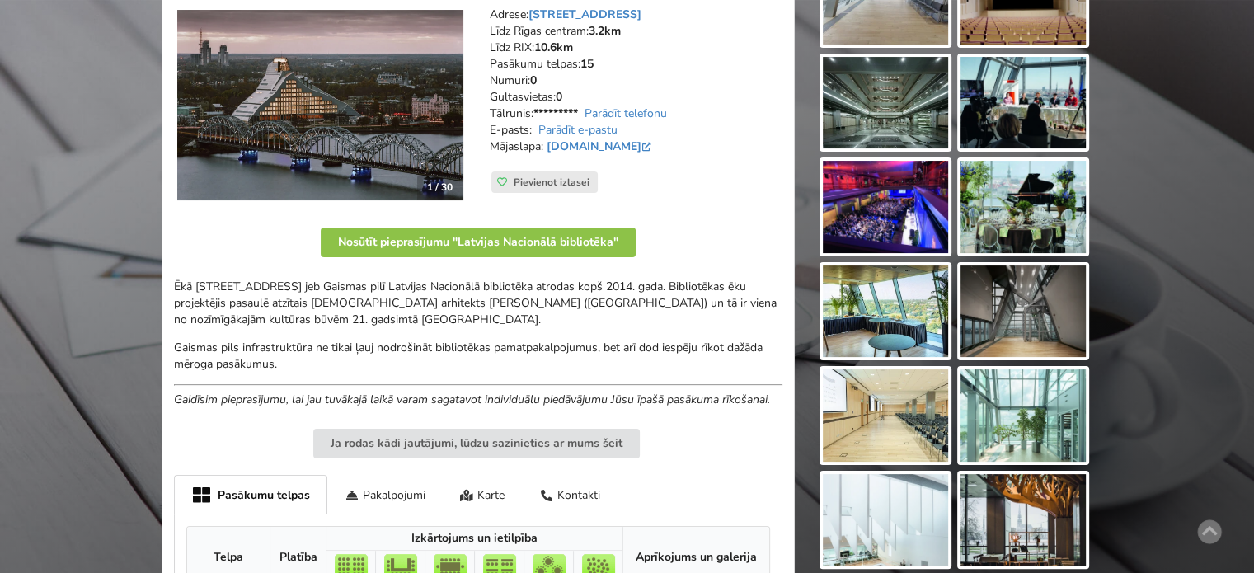
click at [419, 343] on p "Gaismas pils infrastruktūra ne tikai ļauj nodrošināt bibliotēkas pamatpakalpoju…" at bounding box center [478, 356] width 609 height 33
drag, startPoint x: 305, startPoint y: 388, endPoint x: 545, endPoint y: 399, distance: 240.2
click at [515, 399] on em "Gaidīsim pieprasījumu, lai jau tuvākajā laikā varam sagatavot individuālu piedā…" at bounding box center [472, 400] width 596 height 16
drag, startPoint x: 581, startPoint y: 399, endPoint x: 683, endPoint y: 399, distance: 102.3
click at [661, 399] on em "Gaidīsim pieprasījumu, lai jau tuvākajā laikā varam sagatavot individuālu piedā…" at bounding box center [472, 400] width 596 height 16
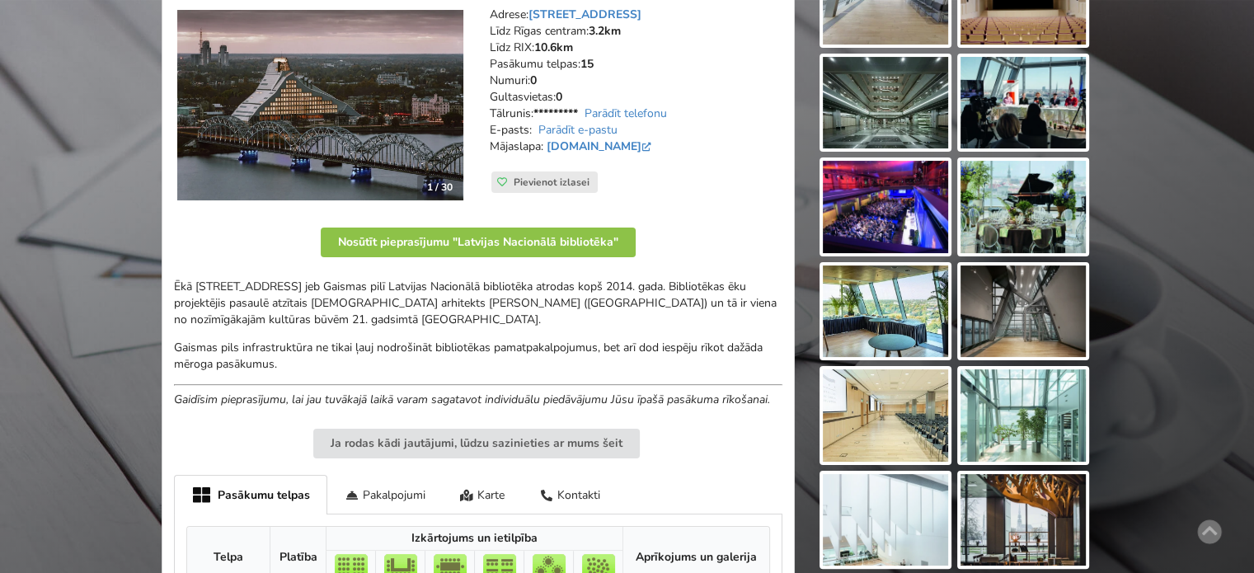
click at [723, 399] on em "Gaidīsim pieprasījumu, lai jau tuvākajā laikā varam sagatavot individuālu piedā…" at bounding box center [472, 400] width 596 height 16
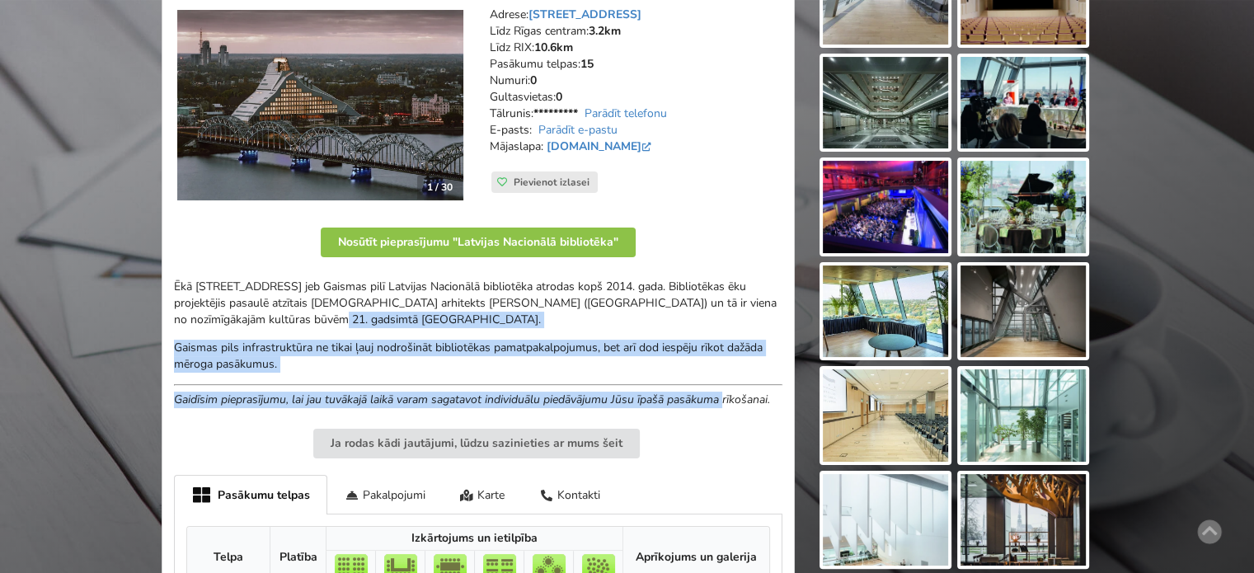
drag, startPoint x: 680, startPoint y: 382, endPoint x: 344, endPoint y: 289, distance: 349.2
click at [389, 306] on div "Ēkā [STREET_ADDRESS] jeb Gaismas pilī Latvijas Nacionālā bibliotēka atrodas kop…" at bounding box center [478, 343] width 609 height 129
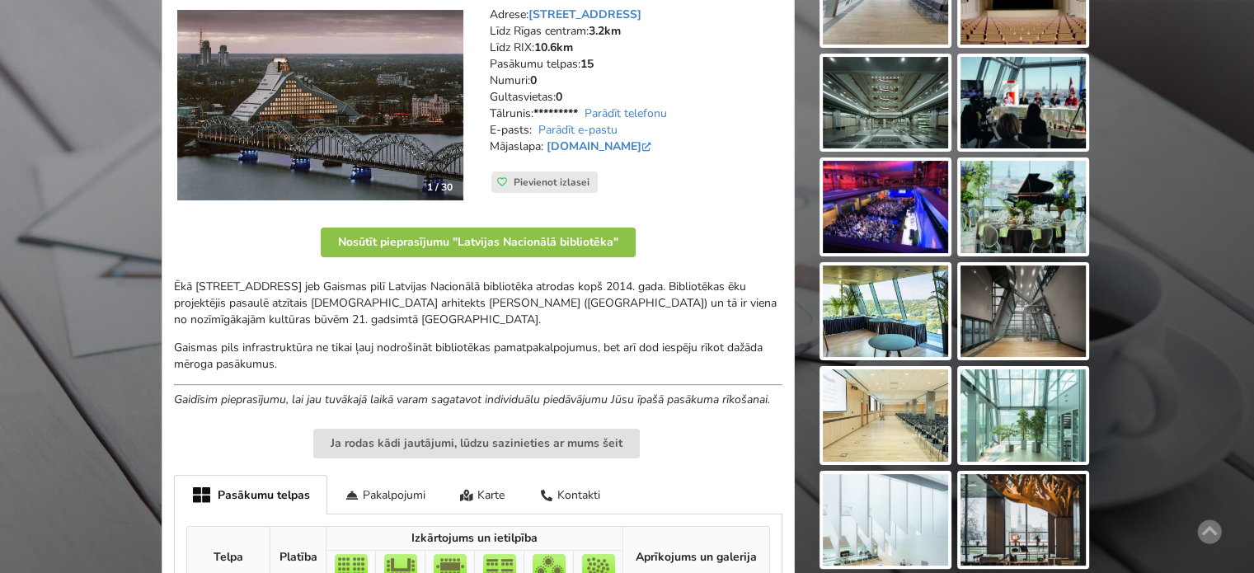
click at [343, 288] on p "Ēkā [STREET_ADDRESS] jeb Gaismas pilī Latvijas Nacionālā bibliotēka atrodas kop…" at bounding box center [478, 303] width 609 height 49
